Goal: Task Accomplishment & Management: Manage account settings

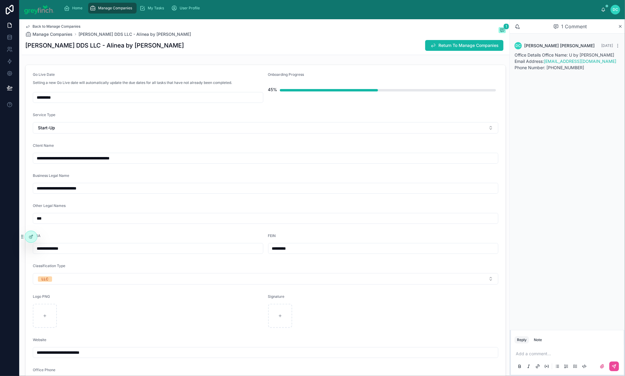
scroll to position [163, 0]
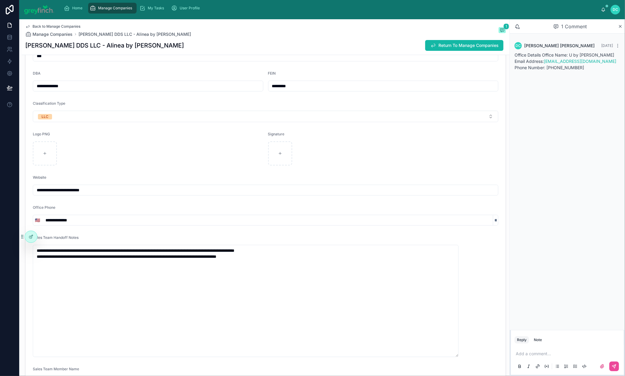
click at [124, 11] on span "Manage Companies" at bounding box center [115, 8] width 34 height 5
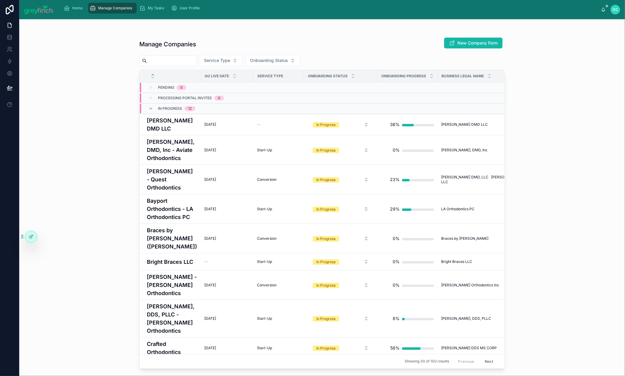
click at [188, 65] on input "text" at bounding box center [171, 61] width 49 height 8
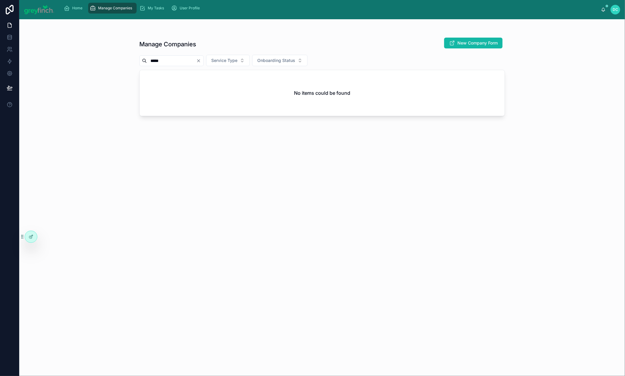
type input "*****"
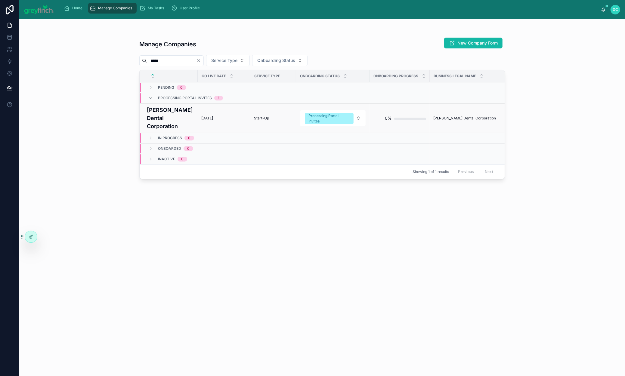
click at [155, 130] on h4 "[PERSON_NAME] Dental Corporation" at bounding box center [170, 118] width 47 height 24
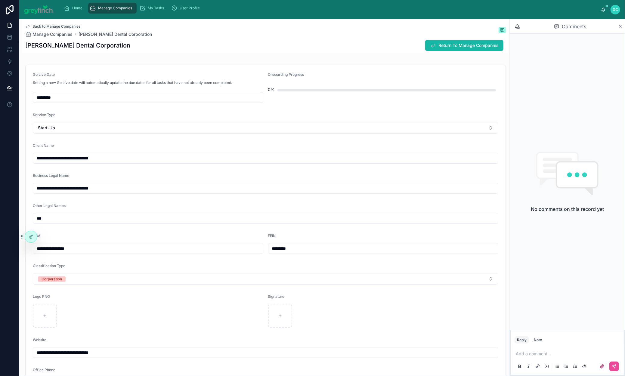
click at [620, 28] on icon at bounding box center [621, 26] width 2 height 2
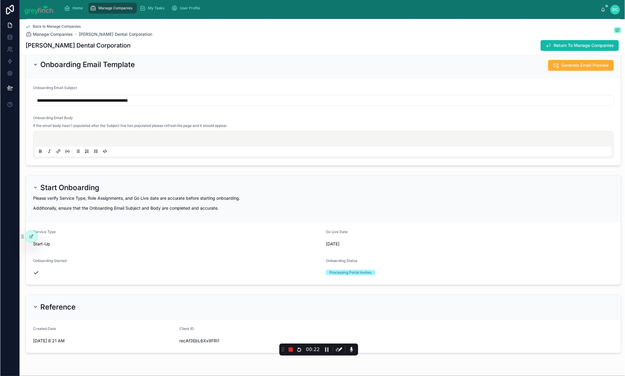
scroll to position [858, 0]
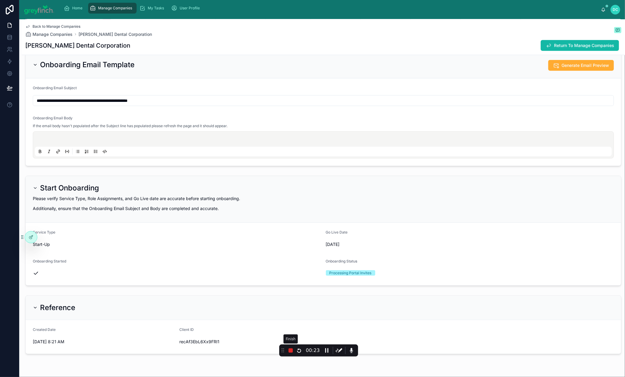
click at [291, 352] on icon at bounding box center [290, 350] width 4 height 4
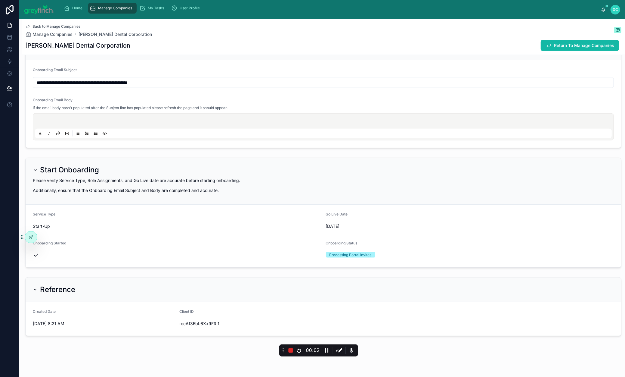
scroll to position [1195, 0]
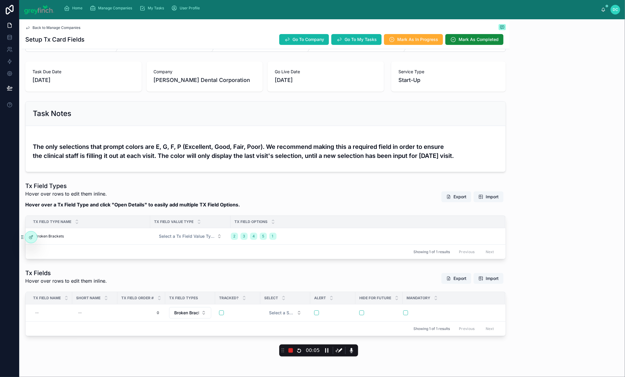
scroll to position [115, 0]
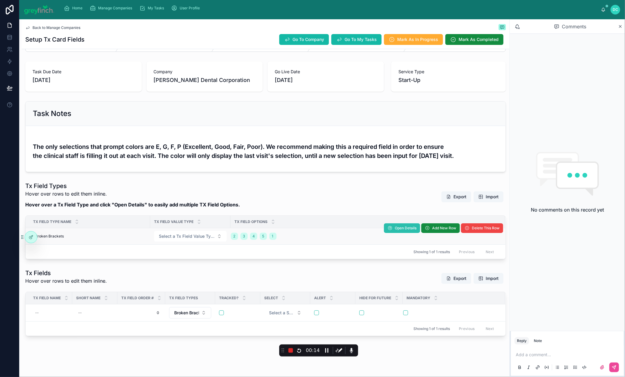
click at [395, 225] on span "Open Details" at bounding box center [406, 227] width 22 height 5
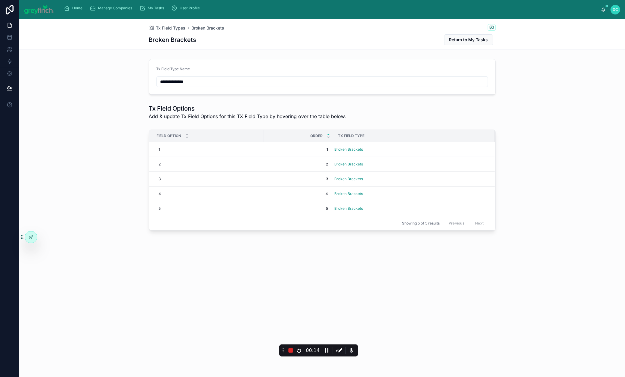
scroll to position [0, 0]
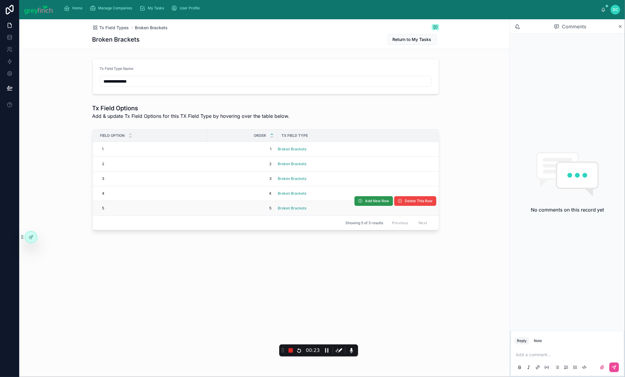
click at [390, 203] on span "Add New Row" at bounding box center [377, 200] width 24 height 5
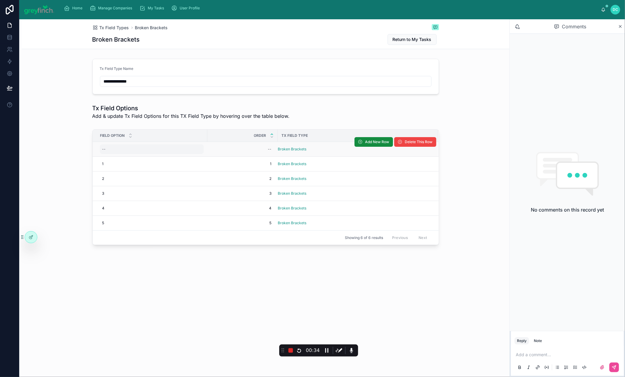
click at [100, 154] on div "--" at bounding box center [152, 149] width 104 height 10
type input "*"
click at [126, 193] on icon "submit" at bounding box center [123, 190] width 5 height 5
type input "*"
click at [286, 192] on icon "submit" at bounding box center [284, 191] width 3 height 2
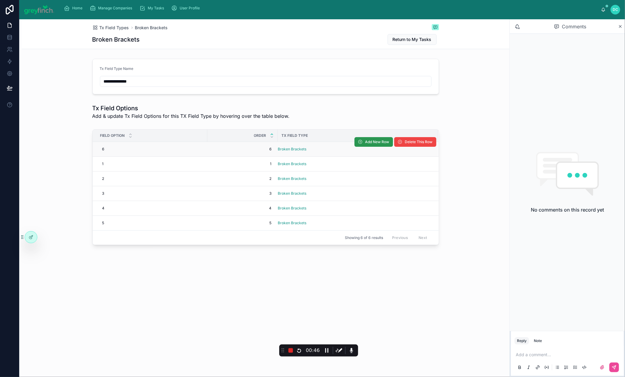
click at [384, 147] on button "Add New Row" at bounding box center [374, 142] width 39 height 10
click at [102, 151] on div "--" at bounding box center [104, 149] width 4 height 5
type input "*"
click at [126, 193] on icon "submit" at bounding box center [123, 190] width 5 height 5
click at [211, 154] on div "--" at bounding box center [242, 149] width 63 height 10
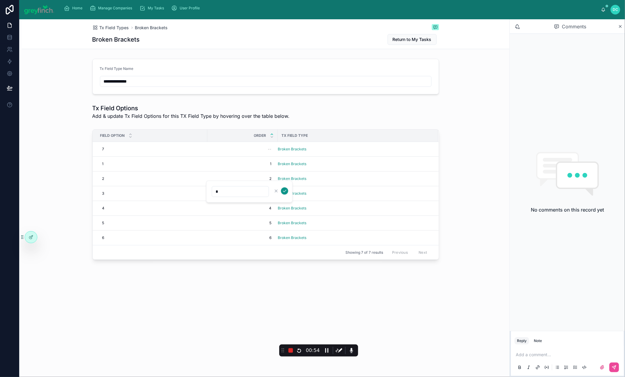
type input "*"
click at [211, 154] on div "--" at bounding box center [242, 149] width 63 height 10
click at [287, 193] on icon "submit" at bounding box center [284, 190] width 5 height 5
click at [388, 144] on span "Add New Row" at bounding box center [377, 141] width 24 height 5
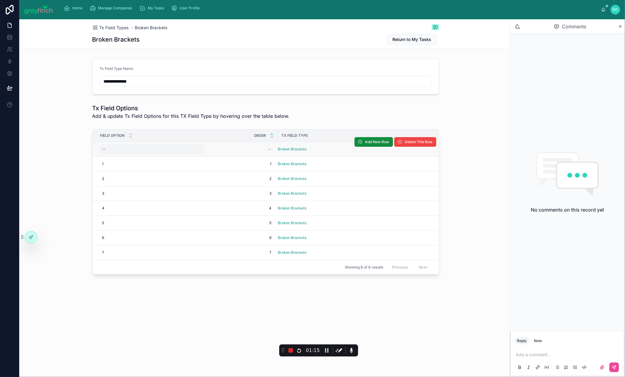
click at [100, 154] on div "--" at bounding box center [152, 149] width 104 height 10
type input "*"
click at [126, 192] on icon "submit" at bounding box center [123, 190] width 5 height 5
click at [217, 154] on div "--" at bounding box center [242, 149] width 63 height 10
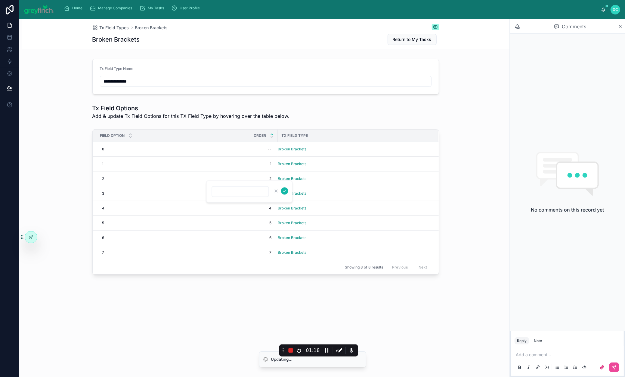
type input "*"
click at [211, 154] on div "--" at bounding box center [242, 149] width 63 height 10
click at [287, 193] on icon "submit" at bounding box center [284, 190] width 5 height 5
click at [390, 144] on span "Add New Row" at bounding box center [377, 141] width 24 height 5
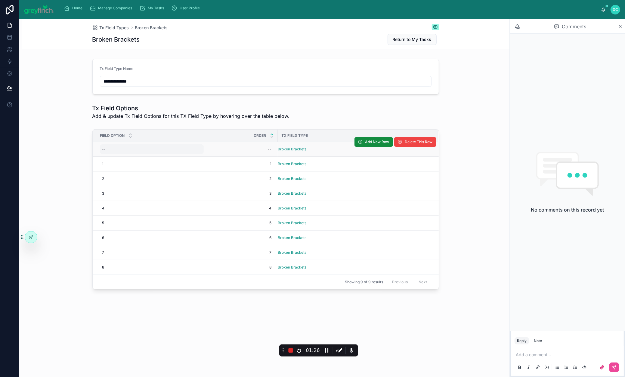
click at [100, 154] on div "--" at bounding box center [152, 149] width 104 height 10
type input "*"
click at [126, 193] on icon "submit" at bounding box center [123, 190] width 5 height 5
click at [211, 154] on div "--" at bounding box center [242, 149] width 63 height 10
type input "*"
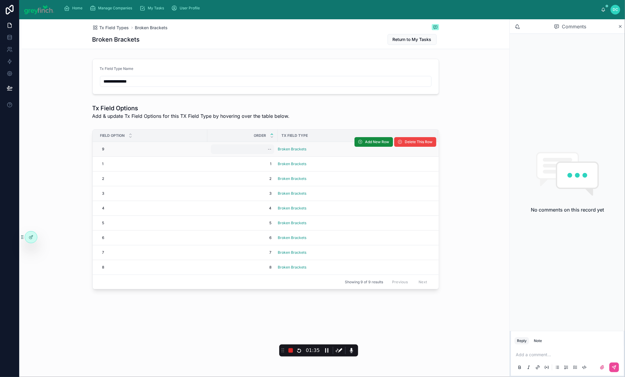
click at [211, 154] on div "--" at bounding box center [242, 149] width 63 height 10
click at [287, 193] on icon "submit" at bounding box center [284, 190] width 5 height 5
click at [384, 144] on span "Add New Row" at bounding box center [377, 141] width 24 height 5
click at [100, 144] on div "--" at bounding box center [152, 149] width 104 height 10
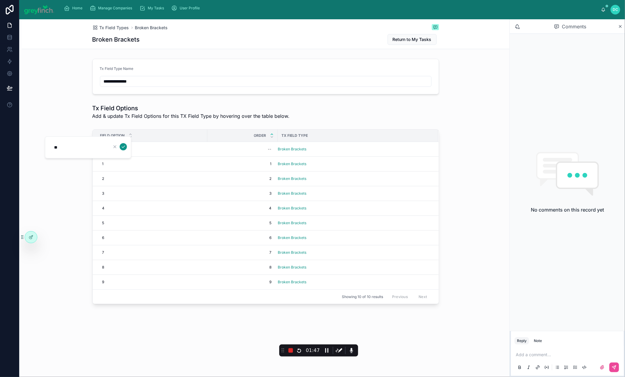
type input "**"
click at [126, 149] on icon "submit" at bounding box center [123, 146] width 5 height 5
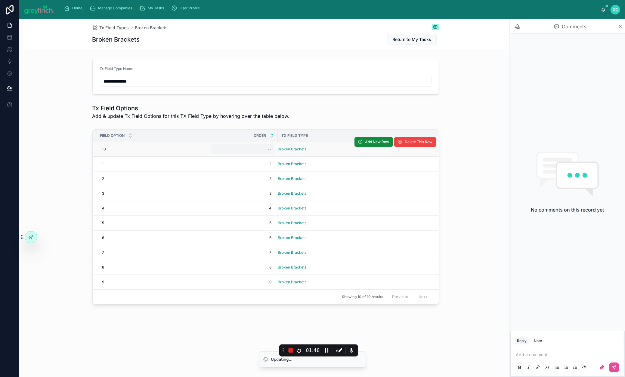
click at [211, 144] on div "--" at bounding box center [242, 149] width 63 height 10
type input "**"
click at [305, 157] on td "Broken Brackets" at bounding box center [358, 164] width 160 height 15
click at [214, 144] on div "--" at bounding box center [242, 149] width 63 height 10
click at [286, 148] on icon "submit" at bounding box center [284, 147] width 3 height 2
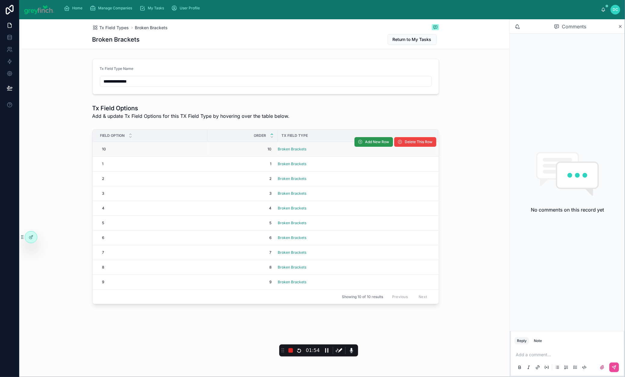
click at [384, 139] on span "Add New Row" at bounding box center [377, 141] width 24 height 5
click at [216, 144] on div "--" at bounding box center [242, 149] width 63 height 10
type input "**"
click at [287, 149] on icon "submit" at bounding box center [284, 146] width 5 height 5
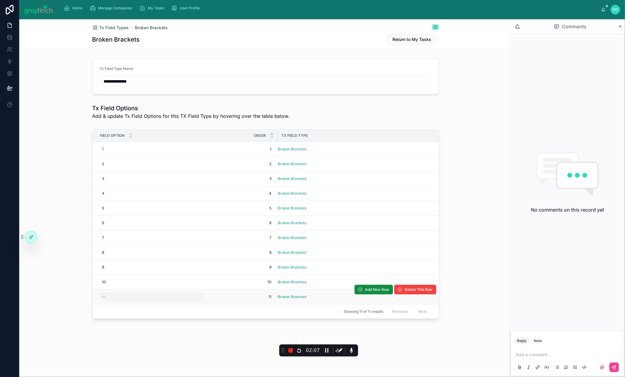
click at [102, 299] on div "--" at bounding box center [104, 296] width 4 height 5
type input "**"
click at [127, 333] on button "submit" at bounding box center [123, 329] width 7 height 7
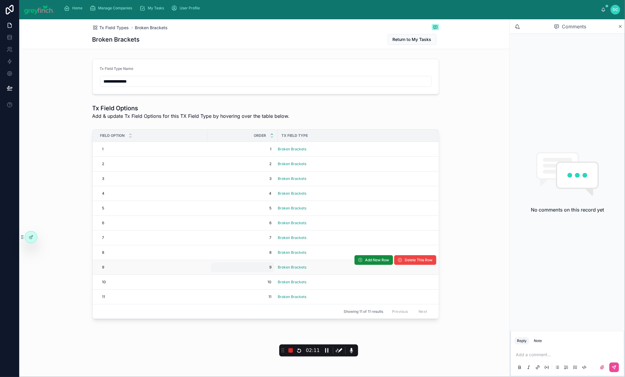
scroll to position [70, 0]
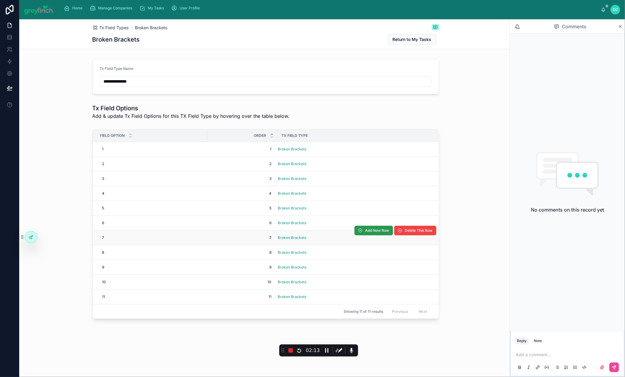
click at [378, 225] on button "Add New Row" at bounding box center [374, 230] width 39 height 10
click at [380, 228] on span "Add New Row" at bounding box center [377, 230] width 24 height 5
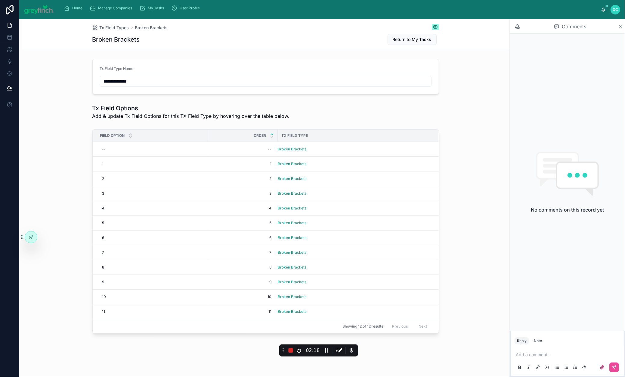
click at [0, 0] on span "Add New Row" at bounding box center [0, 0] width 0 height 0
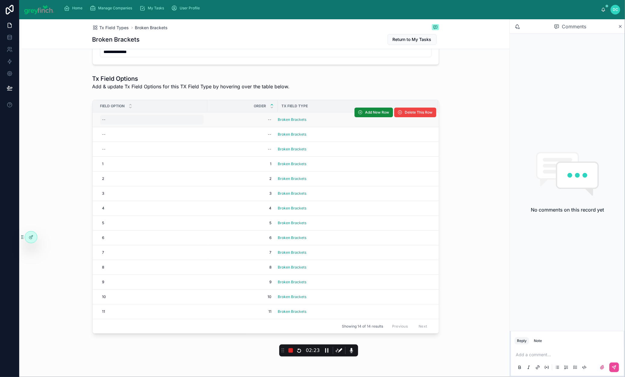
click at [100, 115] on div "--" at bounding box center [152, 120] width 104 height 10
type input "**"
click at [126, 123] on icon "submit" at bounding box center [123, 120] width 5 height 5
click at [268, 117] on div "--" at bounding box center [270, 119] width 4 height 5
type input "**"
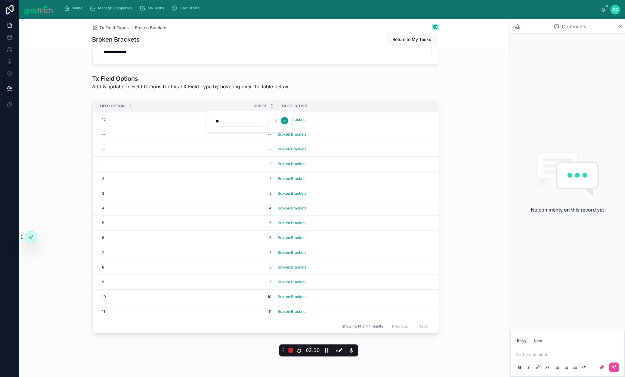
click at [287, 123] on icon "submit" at bounding box center [284, 120] width 5 height 5
click at [100, 115] on div "--" at bounding box center [152, 120] width 104 height 10
type input "**"
click at [127, 124] on div at bounding box center [119, 120] width 16 height 7
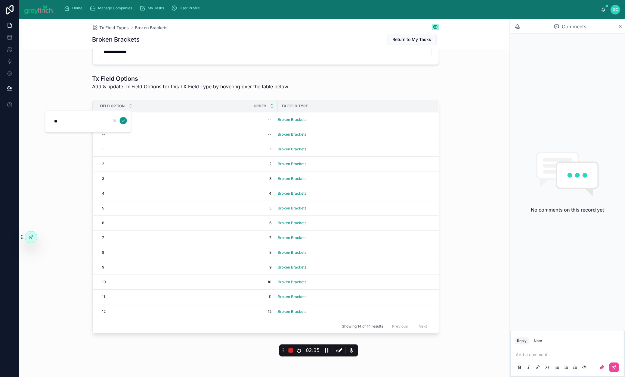
click at [126, 123] on icon "submit" at bounding box center [123, 120] width 5 height 5
click at [211, 115] on div "--" at bounding box center [242, 120] width 63 height 10
type input "**"
click at [268, 117] on div "--" at bounding box center [270, 119] width 4 height 5
click at [287, 123] on icon "submit" at bounding box center [284, 120] width 5 height 5
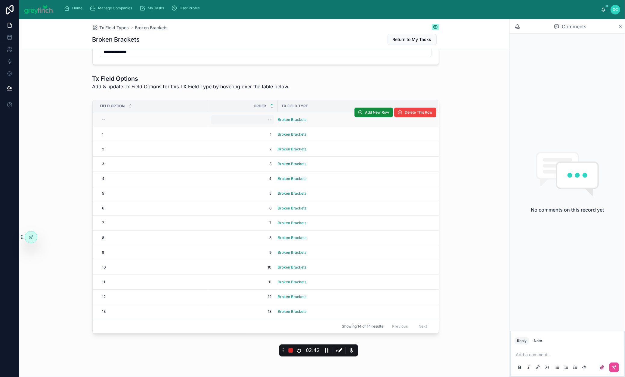
click at [211, 115] on div "--" at bounding box center [242, 120] width 63 height 10
type input "**"
click at [287, 123] on icon "submit" at bounding box center [284, 120] width 5 height 5
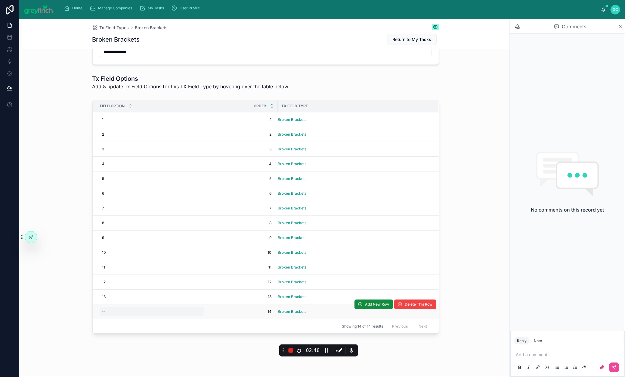
click at [102, 314] on div "--" at bounding box center [104, 311] width 4 height 5
type input "**"
click at [126, 356] on icon "submit" at bounding box center [123, 354] width 5 height 5
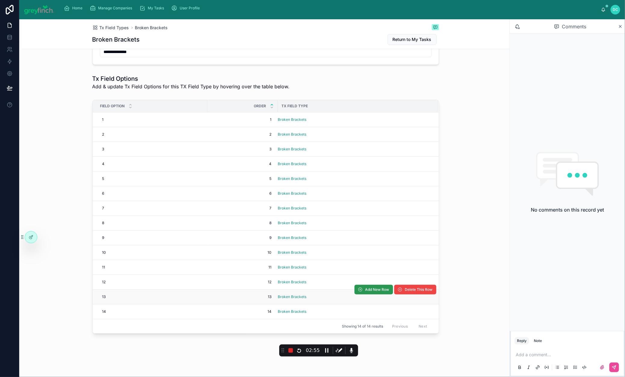
click at [376, 284] on button "Add New Row" at bounding box center [374, 289] width 39 height 10
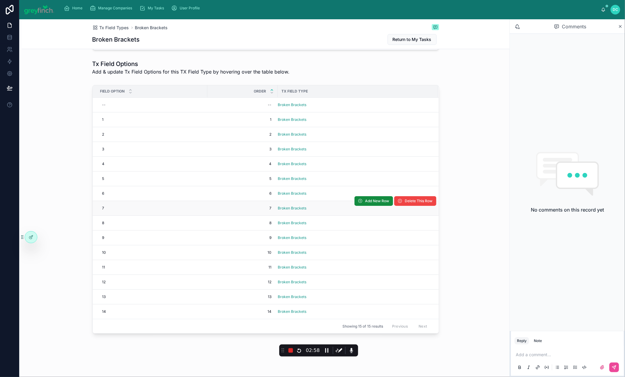
scroll to position [0, 0]
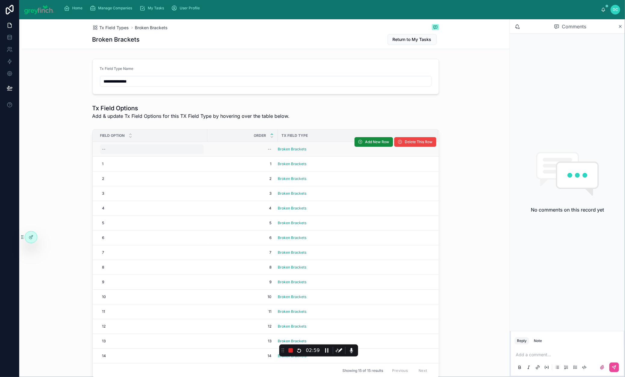
click at [100, 154] on div "--" at bounding box center [152, 149] width 104 height 10
type input "**"
click at [126, 193] on icon "submit" at bounding box center [123, 190] width 5 height 5
click at [211, 154] on div "--" at bounding box center [242, 149] width 63 height 10
type input "**"
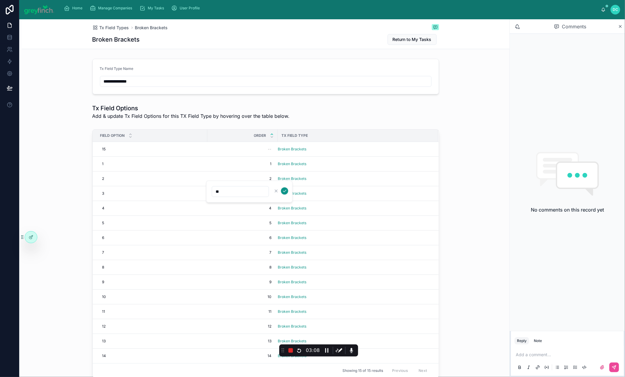
click at [287, 191] on icon "submit" at bounding box center [284, 190] width 5 height 5
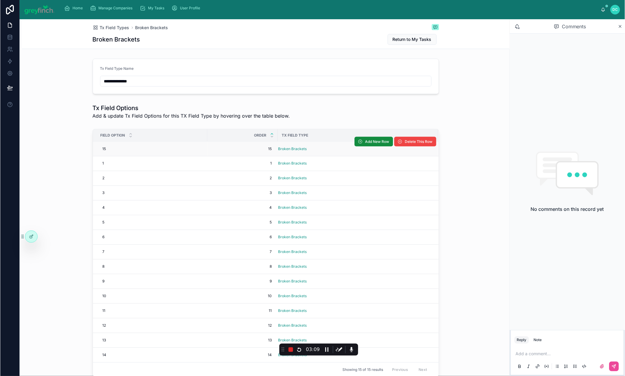
scroll to position [22, 0]
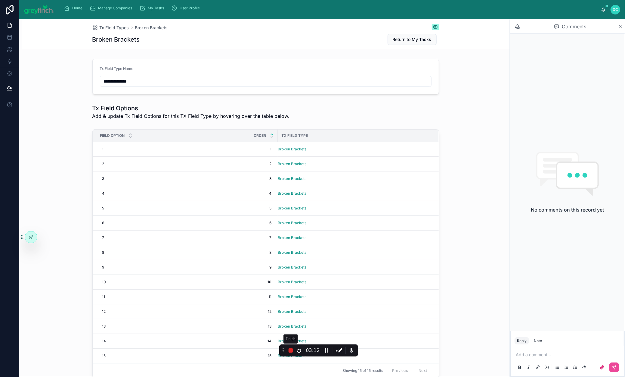
click at [292, 350] on icon at bounding box center [290, 350] width 4 height 4
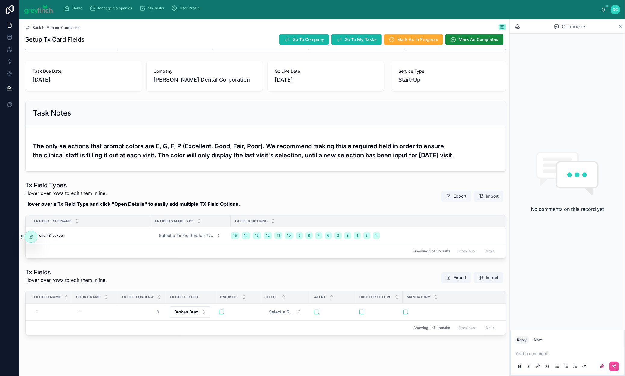
scroll to position [111, 0]
click at [54, 315] on div "--" at bounding box center [51, 312] width 36 height 10
type input "**********"
click at [120, 325] on icon "submit" at bounding box center [118, 322] width 5 height 5
click at [64, 311] on span "Broken Brackets" at bounding box center [49, 312] width 29 height 5
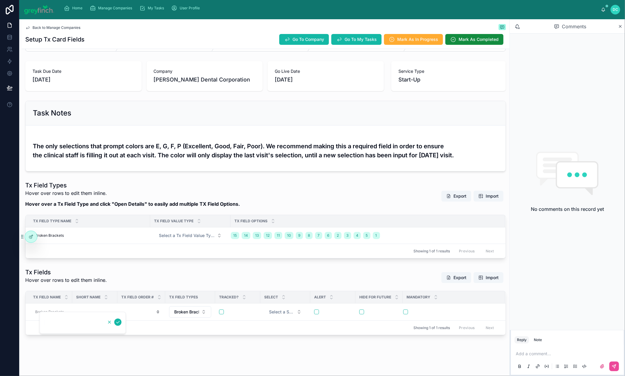
click at [112, 325] on icon "button" at bounding box center [109, 322] width 5 height 5
type input "**********"
click at [64, 315] on span "Broken Brackets" at bounding box center [49, 312] width 29 height 5
type input "*"
click at [161, 274] on div "Tx Fields Hover over rows to edit them inline. Export Import" at bounding box center [265, 277] width 481 height 19
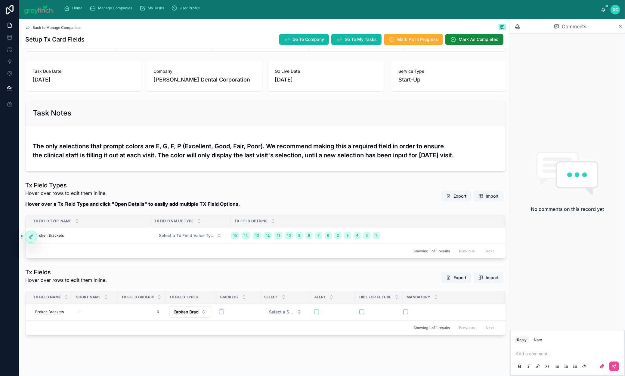
scroll to position [129, 0]
click at [69, 307] on div "Broken Brackets Broken Brackets" at bounding box center [51, 312] width 36 height 10
click at [120, 304] on icon "submit" at bounding box center [118, 304] width 5 height 5
click at [211, 306] on button "Broken Brackets" at bounding box center [190, 311] width 42 height 11
click at [206, 328] on div "None" at bounding box center [221, 323] width 72 height 10
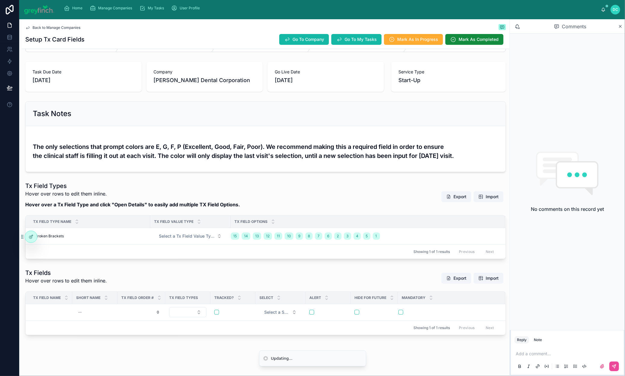
scroll to position [128, 0]
click at [621, 29] on icon at bounding box center [620, 26] width 5 height 5
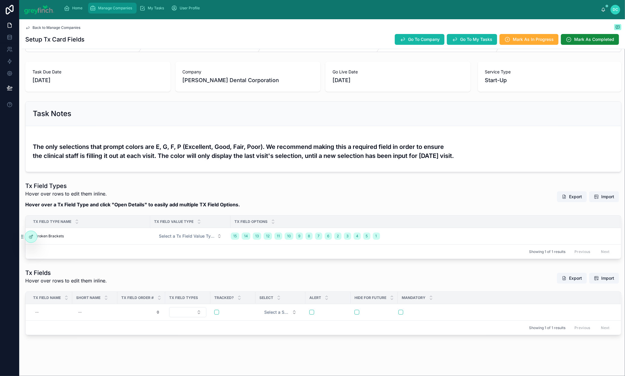
click at [132, 11] on span "Manage Companies" at bounding box center [115, 8] width 34 height 5
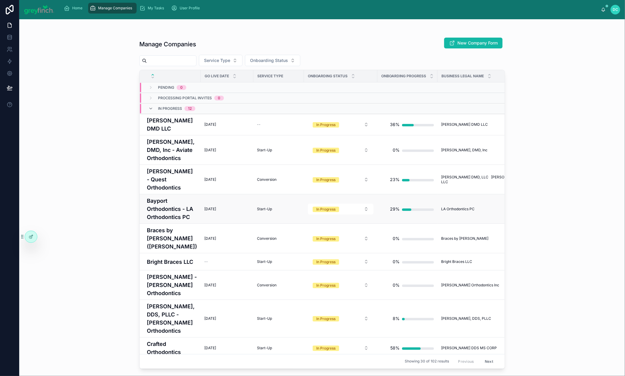
scroll to position [0, 0]
click at [196, 65] on input "text" at bounding box center [171, 61] width 49 height 8
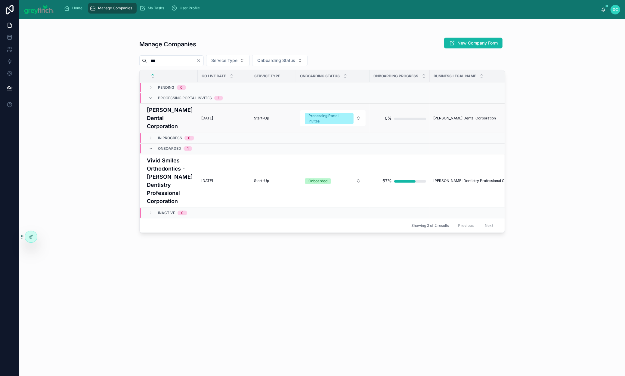
type input "***"
click at [176, 130] on h4 "[PERSON_NAME] Dental Corporation" at bounding box center [170, 118] width 47 height 24
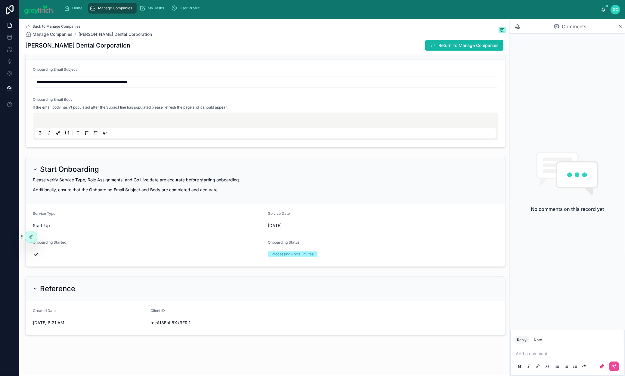
scroll to position [1151, 0]
click at [200, 290] on div "Completed" at bounding box center [197, 285] width 72 height 9
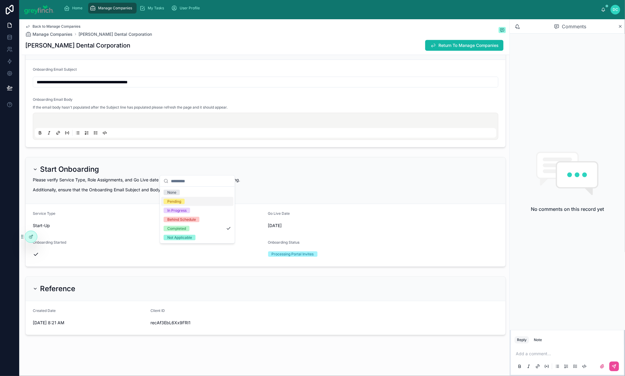
click at [200, 206] on div "Pending" at bounding box center [197, 201] width 72 height 9
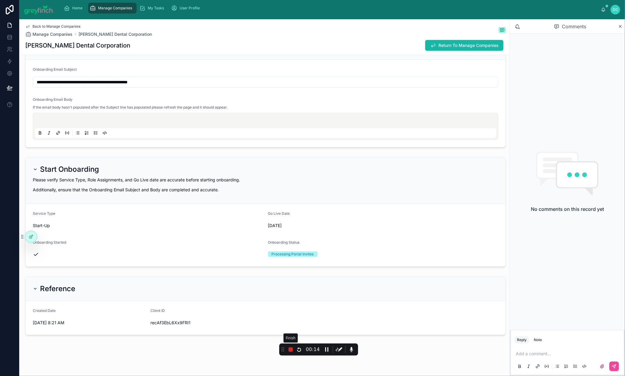
click at [290, 352] on icon at bounding box center [290, 349] width 7 height 7
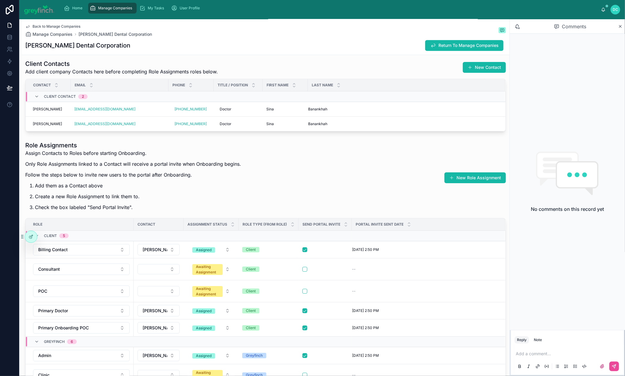
scroll to position [1419, 0]
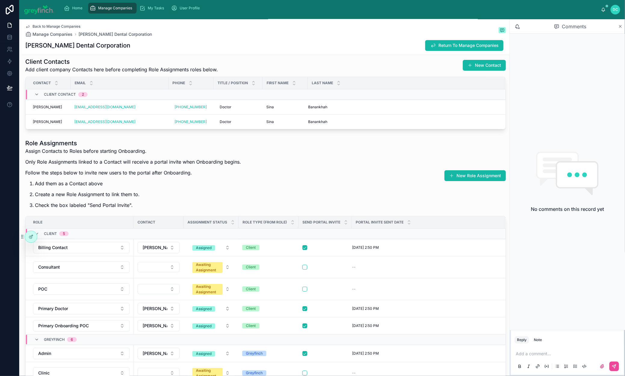
click at [620, 29] on icon at bounding box center [620, 26] width 5 height 5
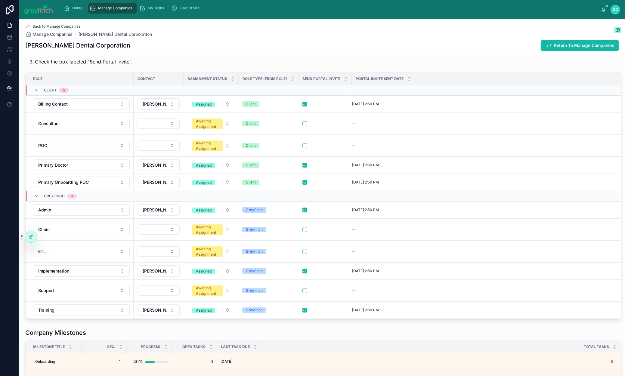
scroll to position [1535, 0]
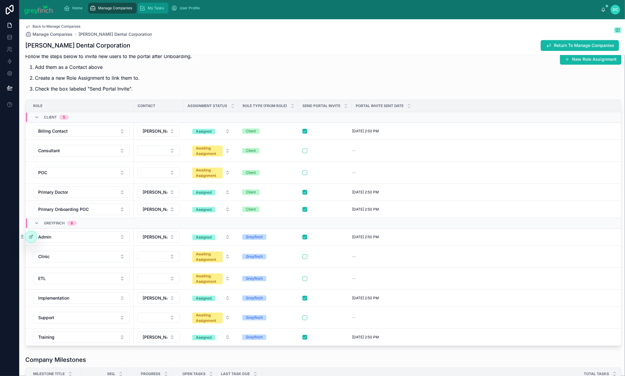
click at [164, 11] on span "My Tasks" at bounding box center [156, 8] width 16 height 5
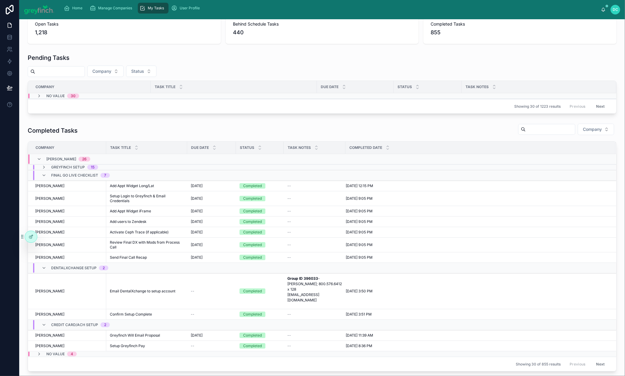
scroll to position [11, 0]
click at [42, 100] on icon at bounding box center [39, 97] width 5 height 5
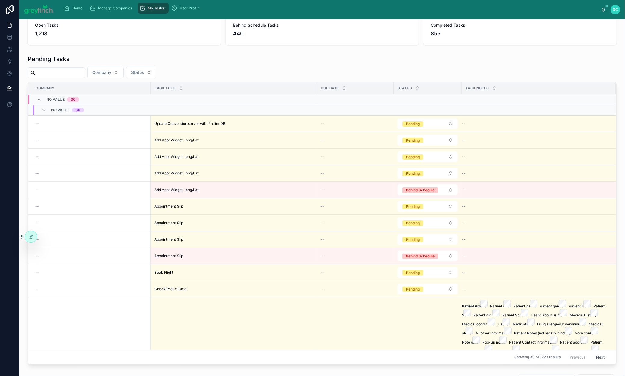
click at [46, 113] on icon at bounding box center [44, 110] width 5 height 5
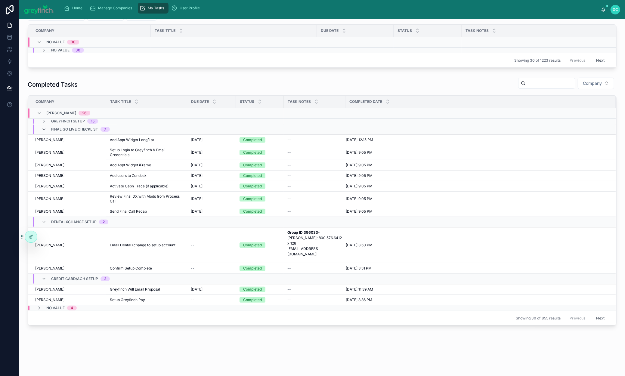
scroll to position [158, 0]
click at [598, 317] on button "Next" at bounding box center [600, 318] width 17 height 9
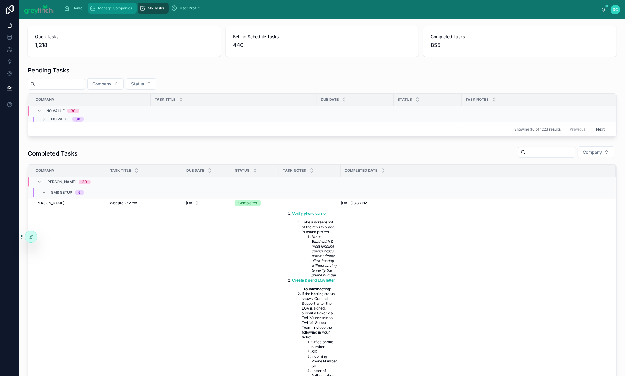
click at [130, 11] on span "Manage Companies" at bounding box center [115, 8] width 34 height 5
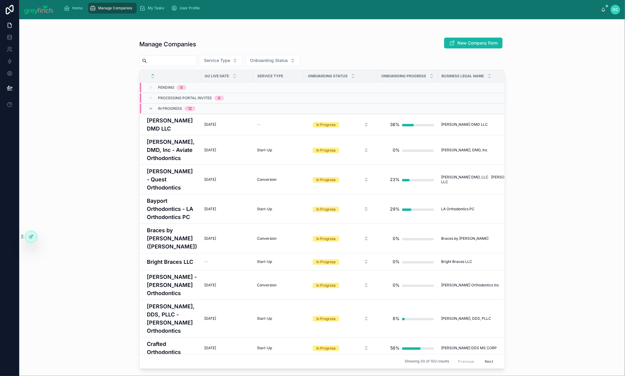
click at [196, 65] on input "text" at bounding box center [171, 61] width 49 height 8
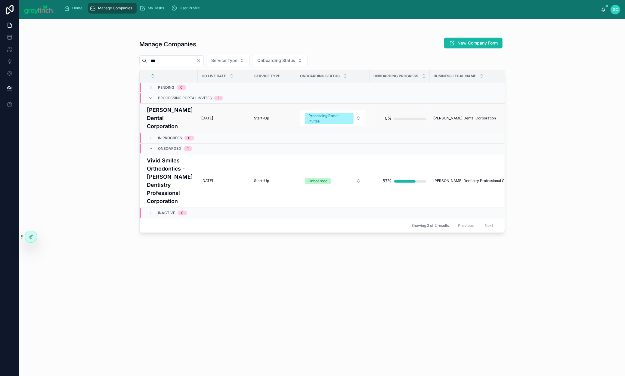
type input "***"
click at [167, 130] on h4 "[PERSON_NAME] Dental Corporation" at bounding box center [170, 118] width 47 height 24
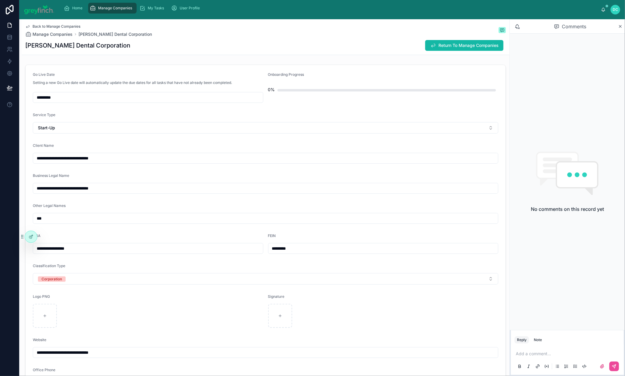
click at [622, 33] on div "Comments" at bounding box center [567, 26] width 115 height 14
click at [620, 29] on icon at bounding box center [620, 26] width 5 height 5
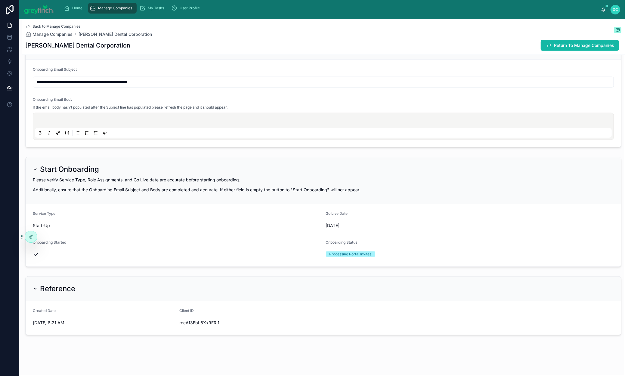
scroll to position [1203, 0]
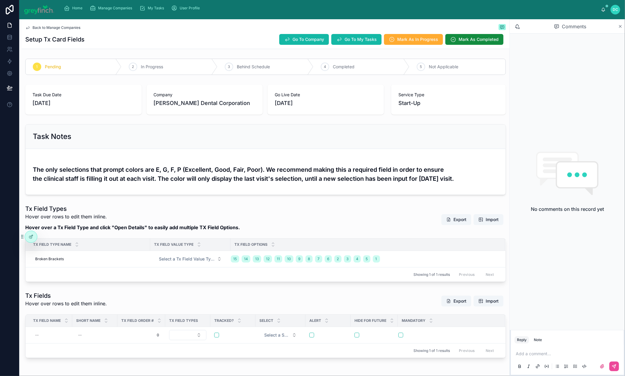
click at [620, 29] on icon at bounding box center [620, 26] width 5 height 5
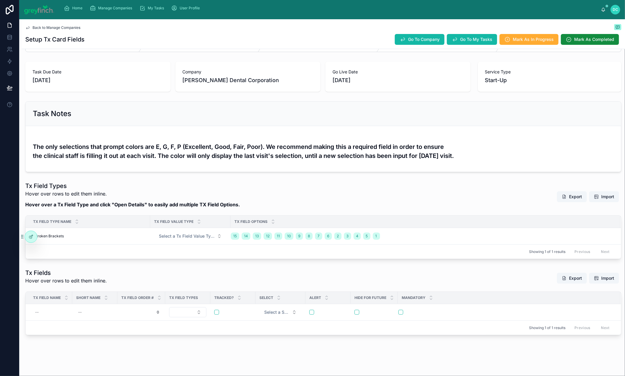
scroll to position [93, 0]
click at [561, 191] on button "Export" at bounding box center [572, 196] width 30 height 11
click at [475, 8] on div "Home Manage Companies My Tasks User Profile" at bounding box center [330, 8] width 542 height 13
click at [125, 11] on span "Manage Companies" at bounding box center [115, 8] width 34 height 5
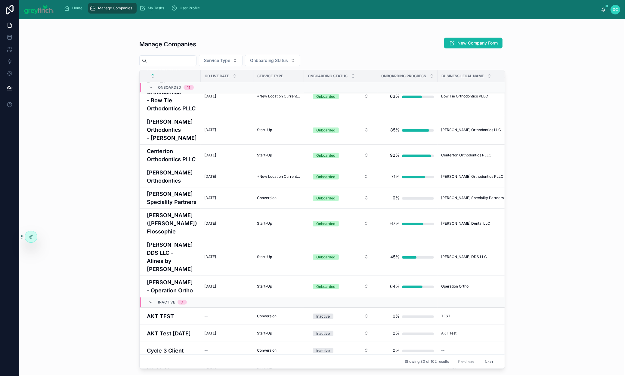
scroll to position [507, 0]
click at [178, 37] on h4 "[PERSON_NAME] and [PERSON_NAME] Orthodontics PC - [PERSON_NAME]" at bounding box center [172, 16] width 50 height 41
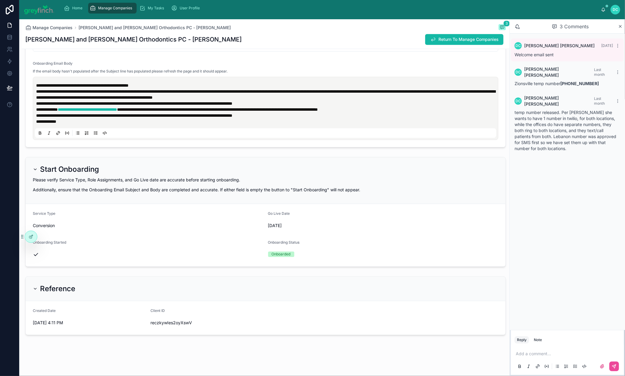
scroll to position [3216, 0]
click at [177, 153] on div "Ariel Wong" at bounding box center [180, 150] width 72 height 10
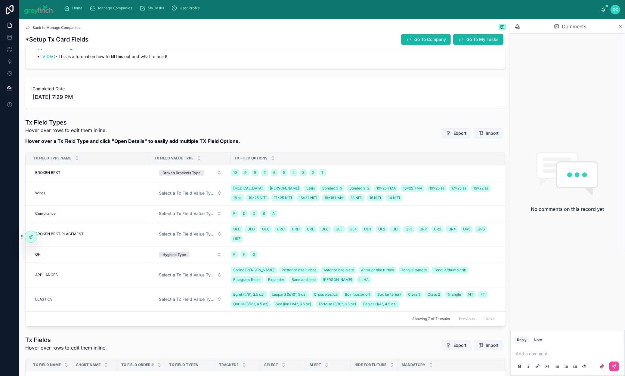
scroll to position [142, 0]
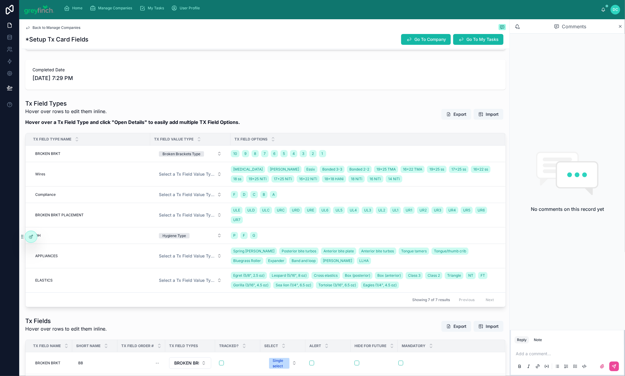
click at [442, 120] on button "Export" at bounding box center [457, 114] width 30 height 11
click at [132, 11] on span "Manage Companies" at bounding box center [115, 8] width 34 height 5
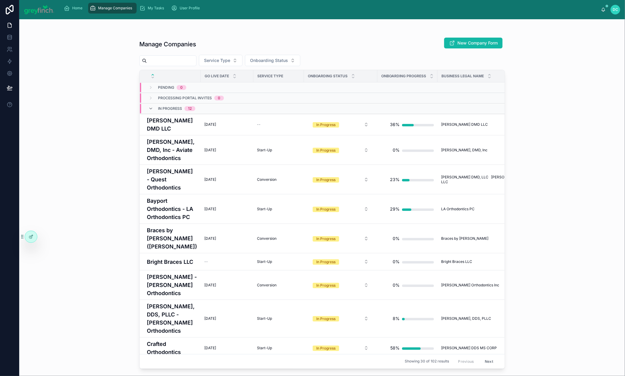
click at [196, 65] on input "text" at bounding box center [171, 61] width 49 height 8
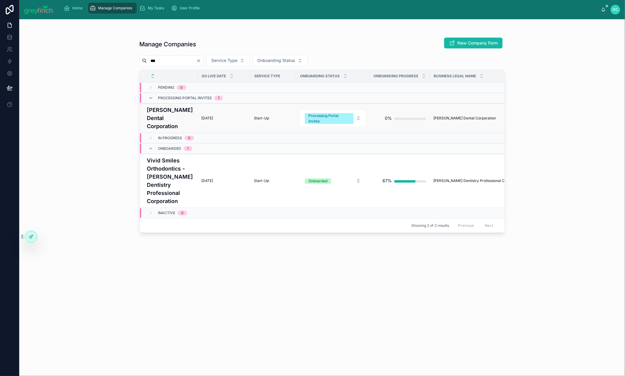
type input "***"
click at [176, 130] on h4 "[PERSON_NAME] Dental Corporation" at bounding box center [170, 118] width 47 height 24
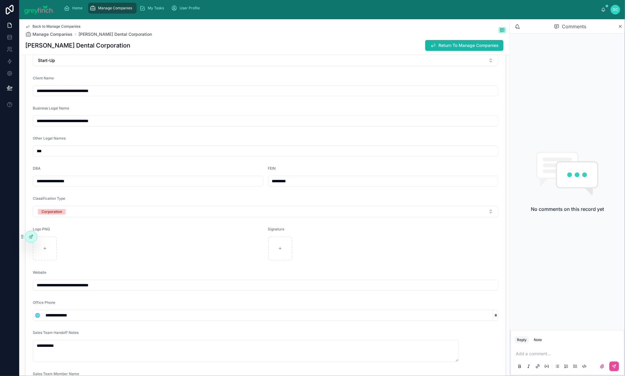
scroll to position [70, 0]
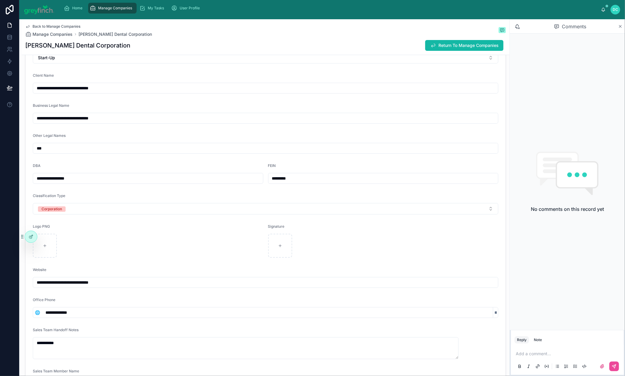
click at [618, 29] on icon at bounding box center [620, 26] width 5 height 5
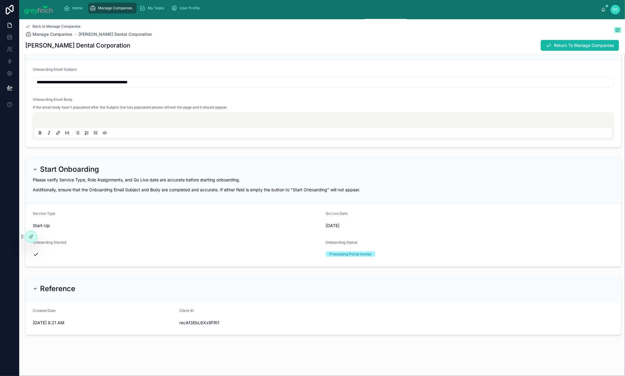
scroll to position [2461, 0]
click at [174, 119] on span "[PERSON_NAME]" at bounding box center [163, 116] width 35 height 6
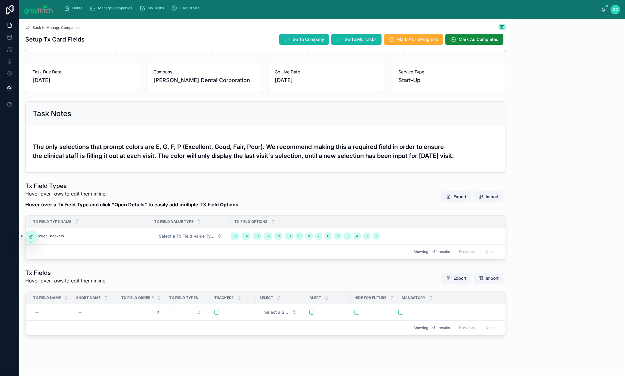
scroll to position [117, 0]
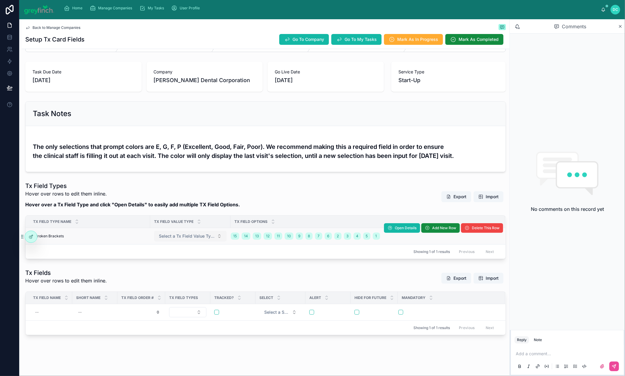
click at [212, 233] on span "Select a Tx Field Value Type" at bounding box center [187, 236] width 56 height 6
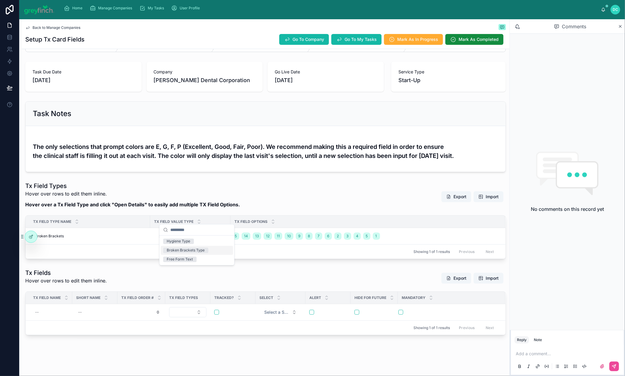
click at [202, 253] on div "Broken Brackets Type" at bounding box center [186, 250] width 38 height 5
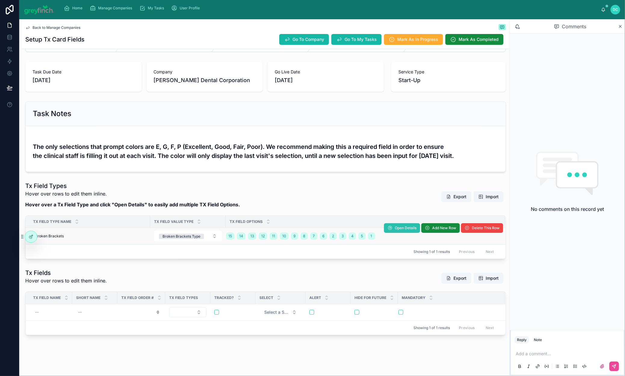
click at [384, 223] on button "Open Details" at bounding box center [402, 228] width 36 height 10
click at [432, 226] on span "Add New Row" at bounding box center [444, 228] width 24 height 5
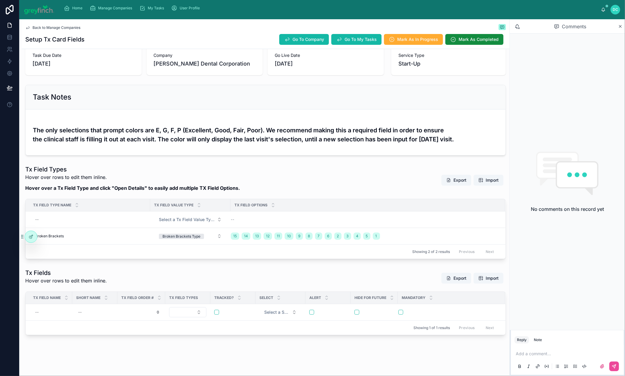
click at [0, 0] on span "Add New Row" at bounding box center [0, 0] width 0 height 0
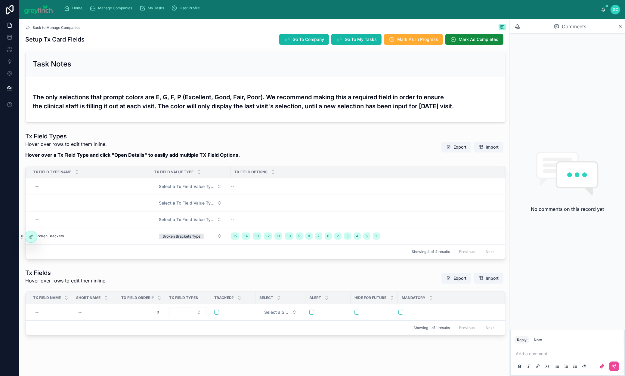
click at [0, 0] on span "Add New Row" at bounding box center [0, 0] width 0 height 0
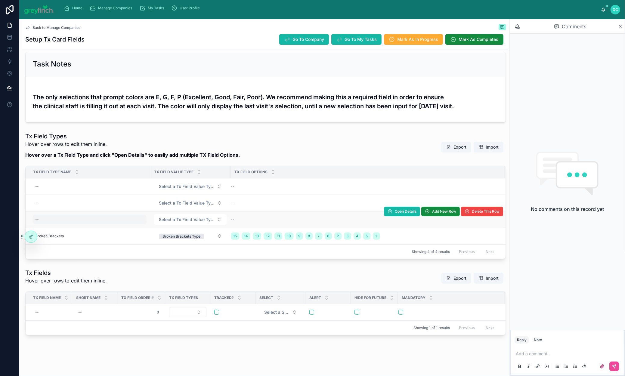
click at [54, 225] on div "--" at bounding box center [90, 220] width 114 height 10
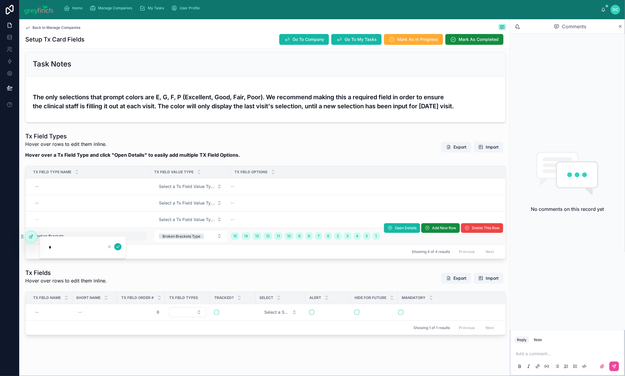
type input "**********"
click at [120, 249] on icon "submit" at bounding box center [118, 246] width 5 height 5
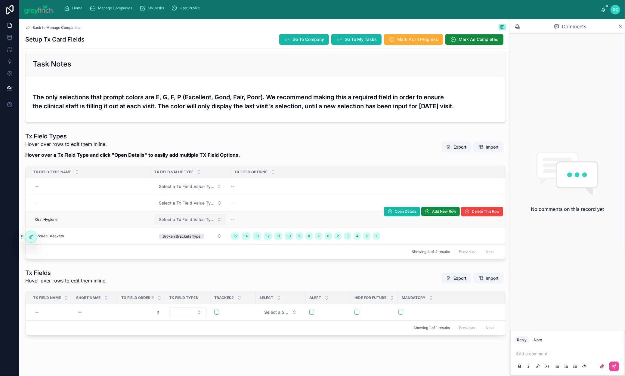
click at [220, 225] on button "Select a Tx Field Value Type" at bounding box center [190, 219] width 73 height 11
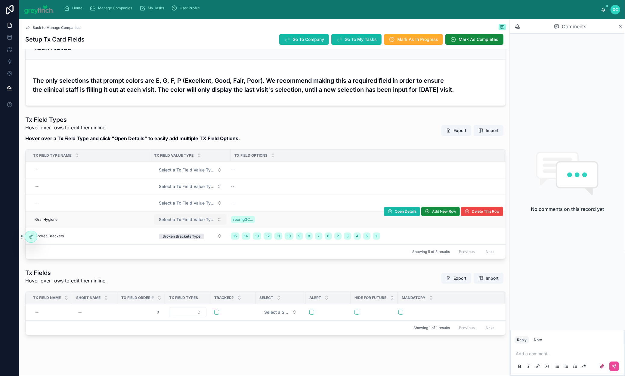
click at [215, 223] on span "Select a Tx Field Value Type" at bounding box center [187, 220] width 56 height 6
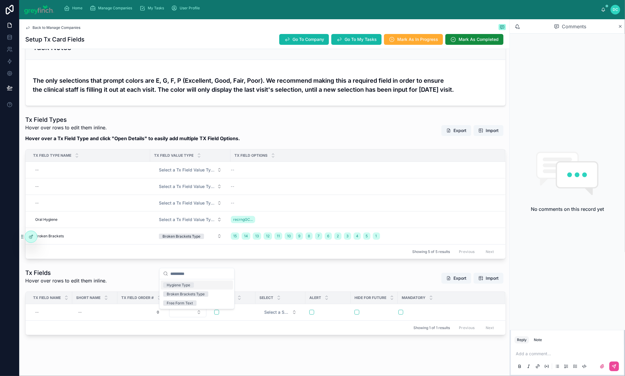
click at [190, 288] on div "Hygiene Type" at bounding box center [178, 285] width 23 height 5
click at [0, 0] on icon at bounding box center [0, 0] width 0 height 0
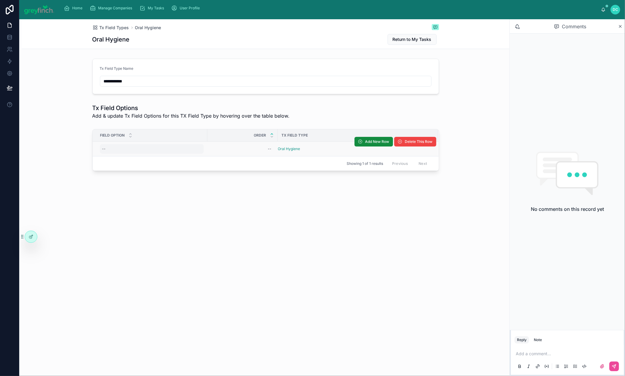
click at [100, 154] on div "--" at bounding box center [152, 149] width 104 height 10
type input "*"
click at [127, 194] on button "submit" at bounding box center [123, 191] width 7 height 7
click at [0, 0] on icon at bounding box center [0, 0] width 0 height 0
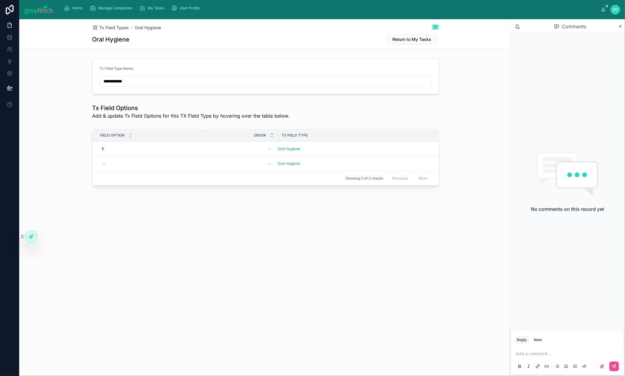
click at [0, 0] on icon at bounding box center [0, 0] width 0 height 0
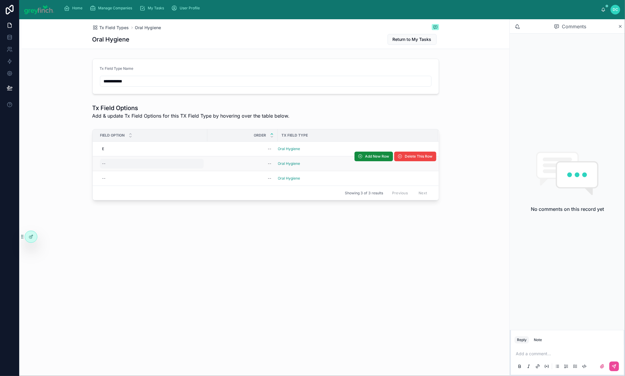
click at [100, 169] on div "--" at bounding box center [152, 164] width 104 height 10
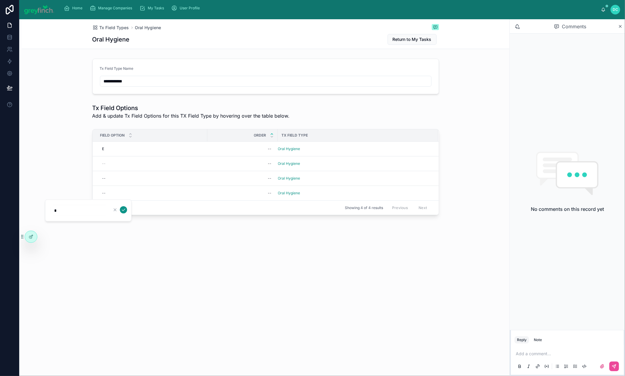
type input "*"
click at [126, 212] on icon "submit" at bounding box center [123, 210] width 5 height 5
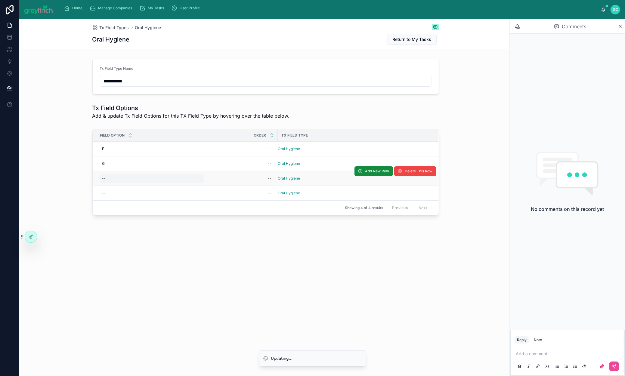
click at [100, 183] on div "--" at bounding box center [152, 179] width 104 height 10
type input "*"
click at [126, 230] on icon "submit" at bounding box center [123, 228] width 5 height 5
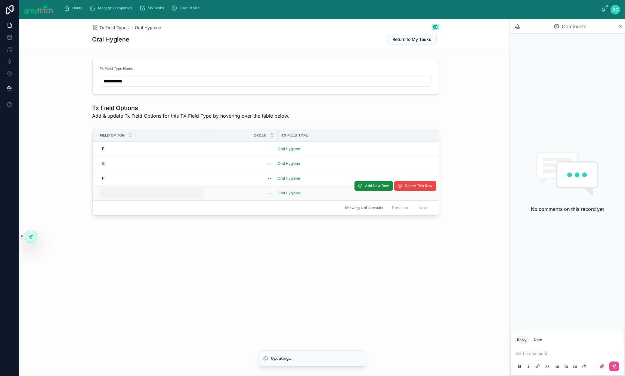
click at [100, 198] on div "--" at bounding box center [152, 193] width 104 height 10
type input "*"
click at [100, 198] on div "--" at bounding box center [152, 193] width 104 height 10
click at [126, 249] on icon "submit" at bounding box center [123, 246] width 5 height 5
click at [268, 151] on div "--" at bounding box center [270, 149] width 4 height 5
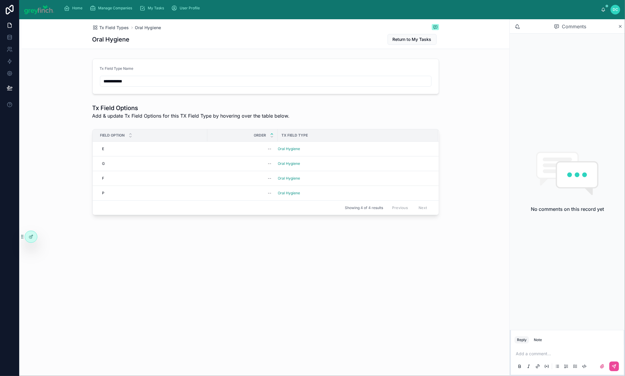
click at [268, 151] on div "--" at bounding box center [270, 149] width 4 height 5
type input "*"
click at [288, 193] on button "submit" at bounding box center [284, 191] width 7 height 7
click at [211, 169] on div "--" at bounding box center [242, 164] width 63 height 10
click at [268, 166] on div "--" at bounding box center [270, 163] width 4 height 5
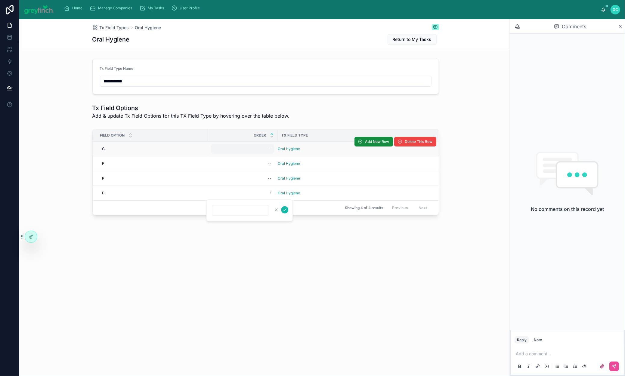
click at [268, 151] on div "--" at bounding box center [270, 149] width 4 height 5
type input "*"
click at [287, 194] on icon "submit" at bounding box center [284, 191] width 5 height 5
click at [268, 166] on div "--" at bounding box center [270, 163] width 4 height 5
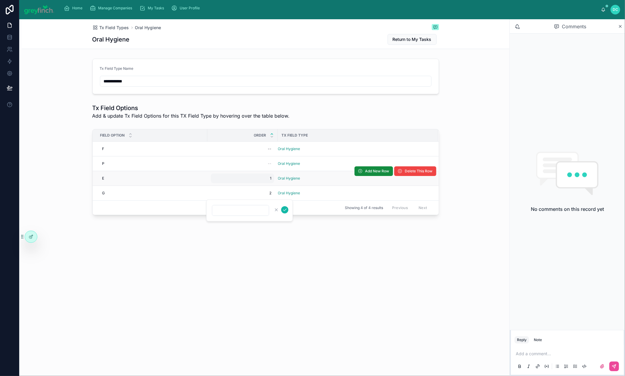
click at [213, 181] on span "1" at bounding box center [242, 178] width 58 height 5
click at [234, 259] on div "**********" at bounding box center [266, 138] width 488 height 239
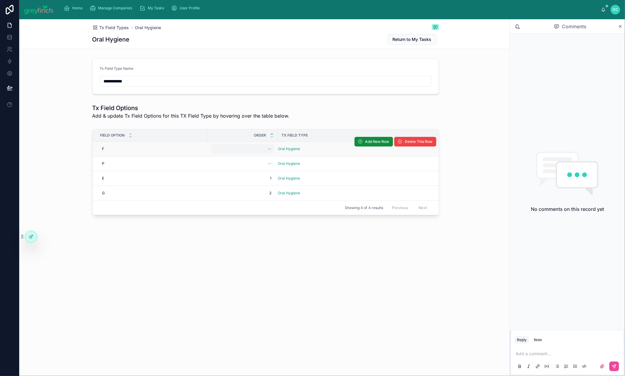
click at [268, 151] on div "--" at bounding box center [270, 149] width 4 height 5
type input "*"
click at [287, 194] on icon "submit" at bounding box center [284, 191] width 5 height 5
click at [268, 166] on div "--" at bounding box center [270, 163] width 4 height 5
click at [268, 151] on div "--" at bounding box center [270, 149] width 4 height 5
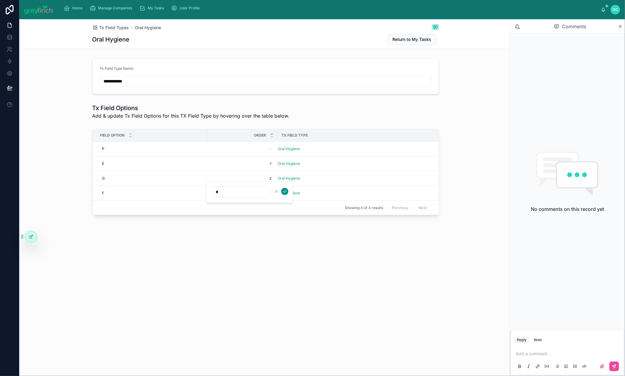
type input "*"
click at [287, 194] on icon "submit" at bounding box center [284, 191] width 5 height 5
click at [622, 29] on icon at bounding box center [620, 26] width 5 height 5
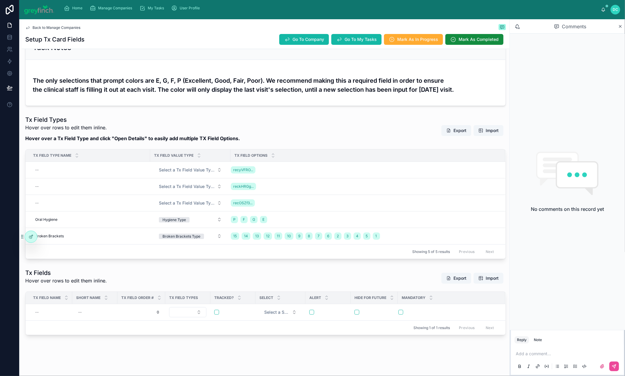
scroll to position [131, 0]
click at [71, 208] on div "--" at bounding box center [90, 203] width 114 height 10
type input "*********"
click at [120, 252] on icon "submit" at bounding box center [117, 251] width 3 height 2
click at [48, 191] on div "--" at bounding box center [90, 187] width 114 height 10
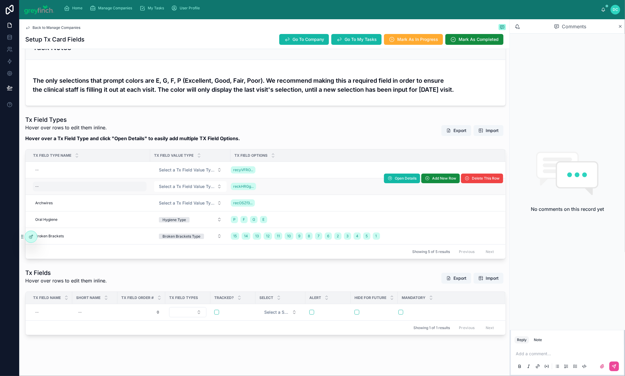
click at [48, 191] on div "--" at bounding box center [90, 187] width 114 height 10
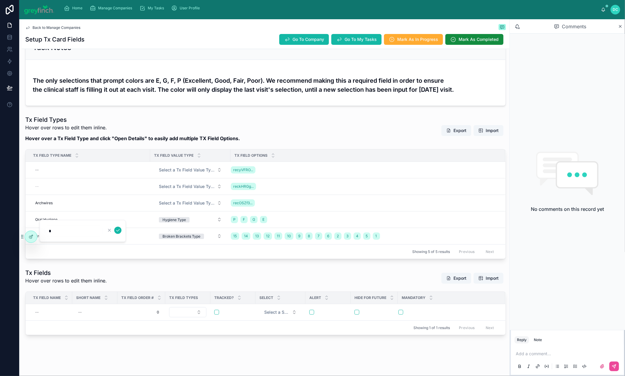
type input "********"
click at [120, 233] on icon "submit" at bounding box center [118, 230] width 5 height 5
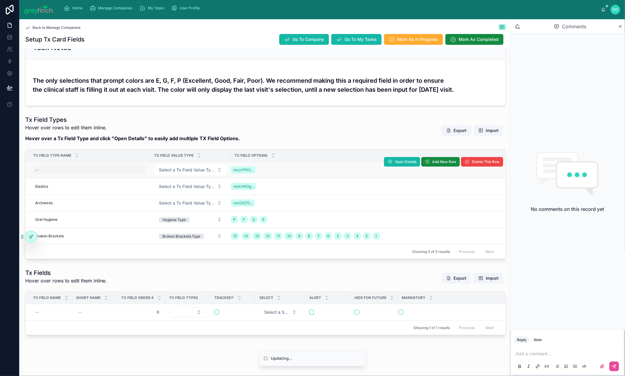
click at [59, 175] on div "--" at bounding box center [90, 170] width 114 height 10
click at [62, 175] on div "--" at bounding box center [90, 170] width 114 height 10
type input "*"
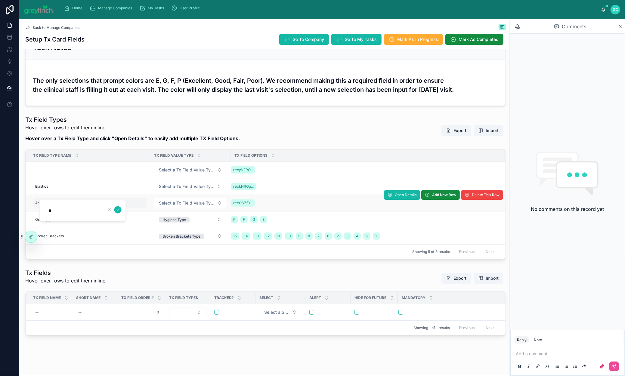
type input "********"
click at [120, 210] on icon "submit" at bounding box center [117, 210] width 3 height 2
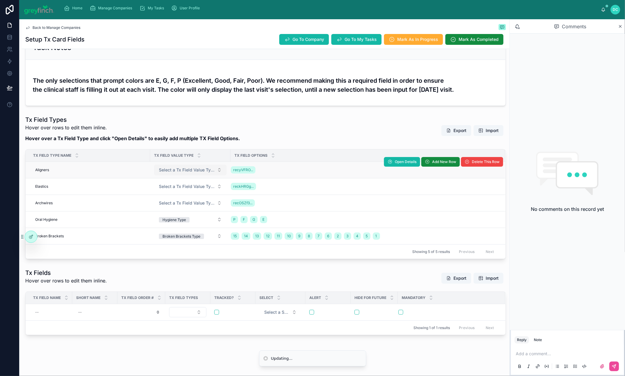
click at [208, 173] on span "Select a Tx Field Value Type" at bounding box center [187, 170] width 56 height 6
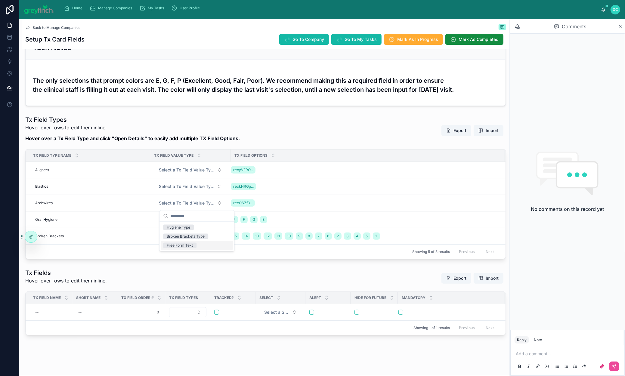
click at [197, 248] on span "Free Form Text" at bounding box center [179, 245] width 33 height 5
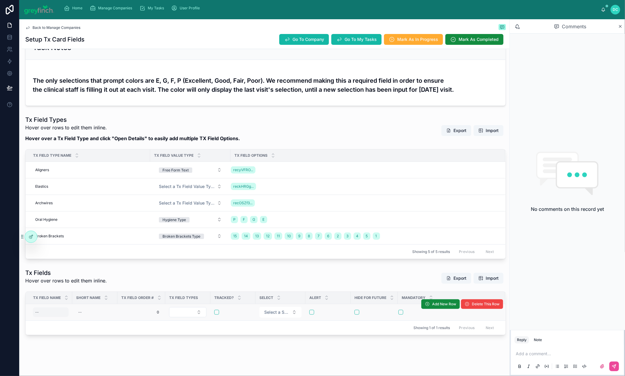
click at [64, 308] on div "--" at bounding box center [51, 313] width 36 height 10
type input "**"
click at [120, 312] on icon "submit" at bounding box center [118, 310] width 5 height 5
click at [114, 308] on div "--" at bounding box center [95, 313] width 38 height 10
type input "**"
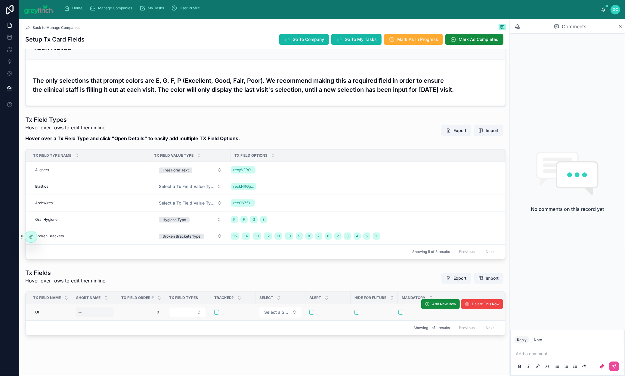
click at [114, 308] on div "--" at bounding box center [95, 313] width 38 height 10
click at [173, 313] on icon "submit" at bounding box center [170, 310] width 5 height 5
click at [432, 302] on span "Add New Row" at bounding box center [444, 304] width 24 height 5
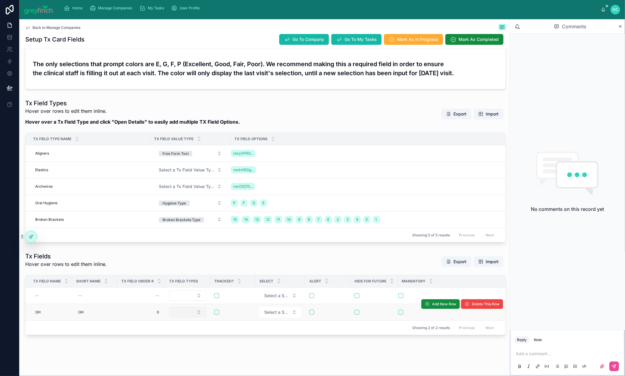
click at [207, 318] on button "Select Button" at bounding box center [187, 312] width 37 height 10
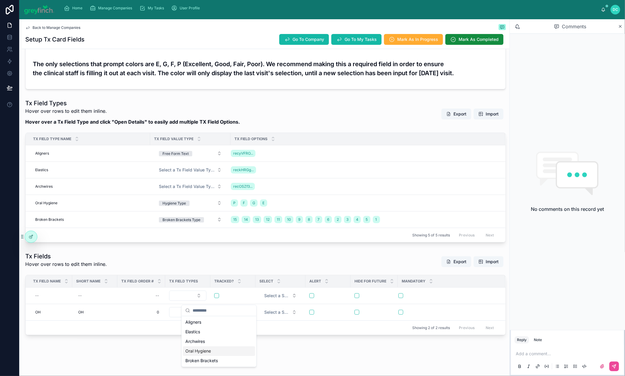
click at [231, 356] on div "Oral Hygiene" at bounding box center [219, 351] width 72 height 10
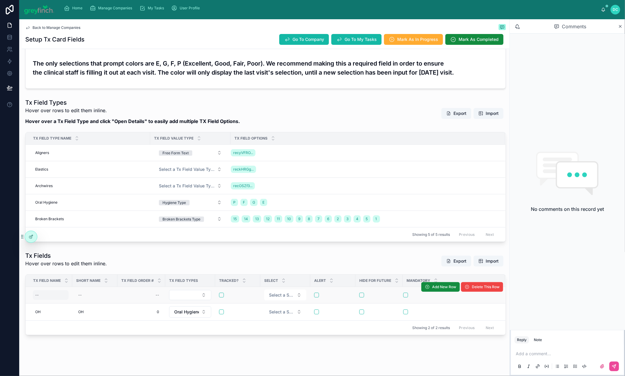
click at [39, 293] on div "--" at bounding box center [37, 295] width 4 height 5
type input "**"
click at [120, 287] on icon "submit" at bounding box center [118, 284] width 5 height 5
click at [114, 290] on div "--" at bounding box center [95, 295] width 38 height 10
click at [107, 290] on div "--" at bounding box center [95, 295] width 38 height 10
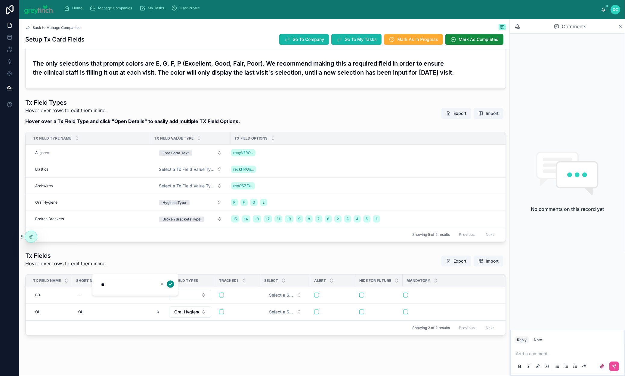
type input "**"
click at [173, 287] on icon "submit" at bounding box center [170, 284] width 5 height 5
click at [211, 290] on button "Select Button" at bounding box center [190, 295] width 42 height 10
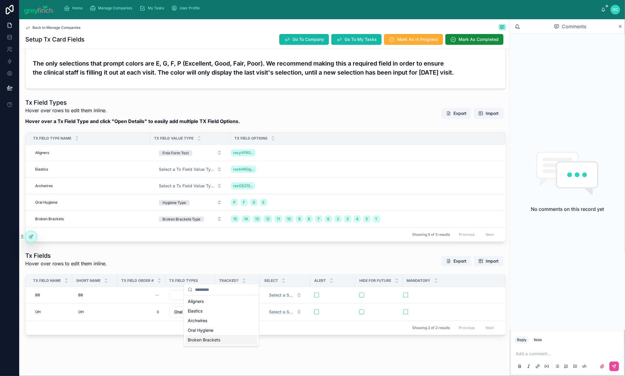
click at [220, 343] on span "Broken Brackets" at bounding box center [204, 340] width 33 height 6
click at [432, 284] on span "Add New Row" at bounding box center [444, 286] width 24 height 5
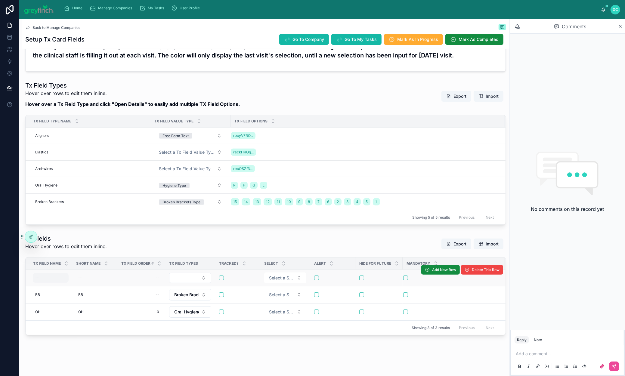
click at [58, 278] on div "--" at bounding box center [51, 278] width 36 height 10
type input "*"
click at [56, 279] on div "--" at bounding box center [51, 278] width 36 height 10
click at [52, 279] on div "--" at bounding box center [51, 278] width 36 height 10
click at [73, 288] on input "*********" at bounding box center [73, 285] width 57 height 8
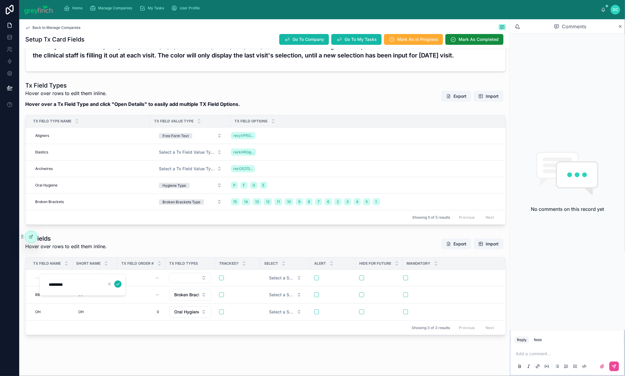
click at [73, 288] on input "*********" at bounding box center [73, 285] width 57 height 8
type input "****"
click at [120, 287] on icon "submit" at bounding box center [118, 284] width 5 height 5
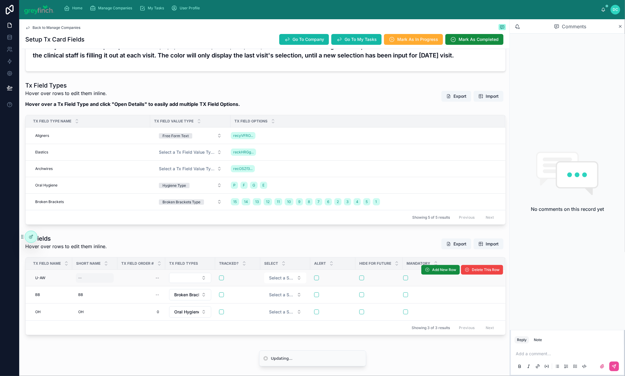
click at [104, 279] on div "--" at bounding box center [95, 278] width 38 height 10
click at [101, 275] on div "--" at bounding box center [95, 278] width 38 height 10
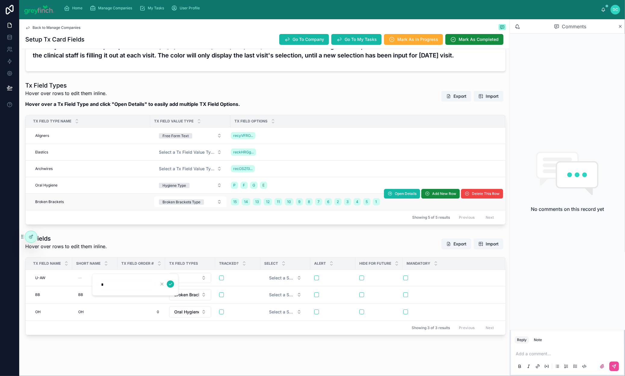
type input "****"
click at [173, 284] on icon "submit" at bounding box center [170, 284] width 5 height 5
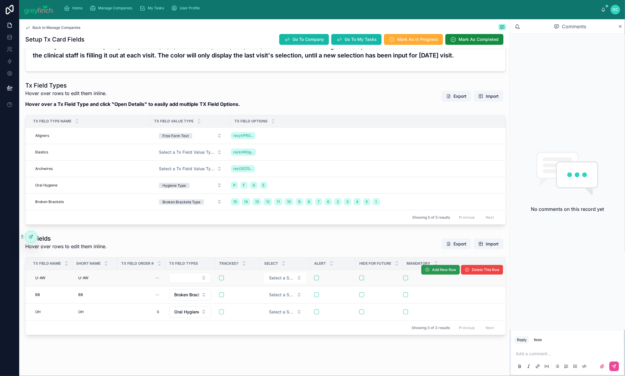
click at [432, 268] on span "Add New Row" at bounding box center [444, 270] width 24 height 5
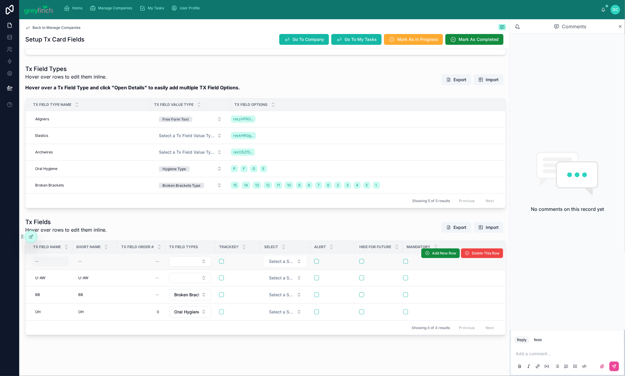
click at [56, 266] on div "--" at bounding box center [51, 262] width 36 height 10
type input "*"
click at [52, 266] on div "--" at bounding box center [51, 262] width 36 height 10
type input "****"
click at [122, 284] on button "submit" at bounding box center [117, 284] width 7 height 7
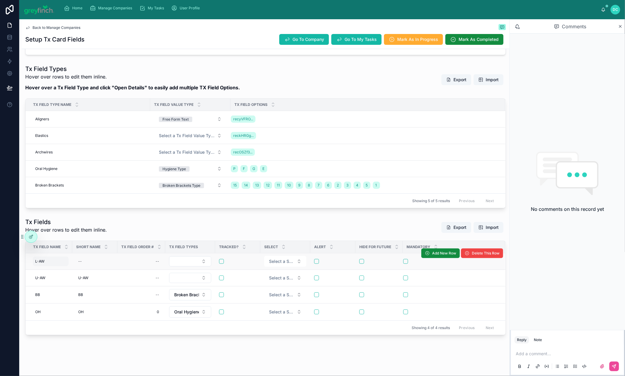
click at [45, 264] on span "L-AW" at bounding box center [39, 261] width 9 height 5
click at [101, 266] on div "--" at bounding box center [95, 262] width 38 height 10
type input "****"
click at [94, 266] on div "--" at bounding box center [95, 262] width 38 height 10
click at [173, 285] on icon "submit" at bounding box center [170, 284] width 5 height 5
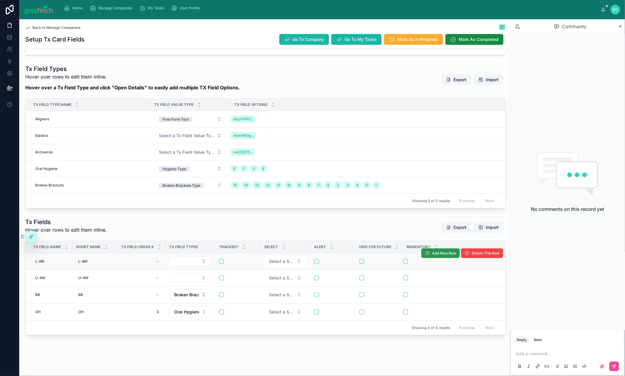
click at [432, 256] on span "Add New Row" at bounding box center [444, 253] width 24 height 5
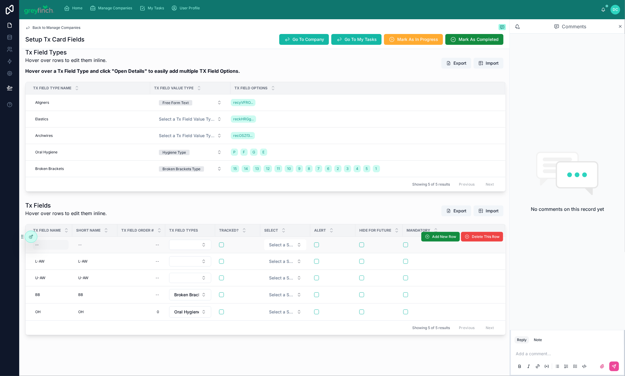
click at [53, 250] on div "--" at bounding box center [51, 245] width 36 height 10
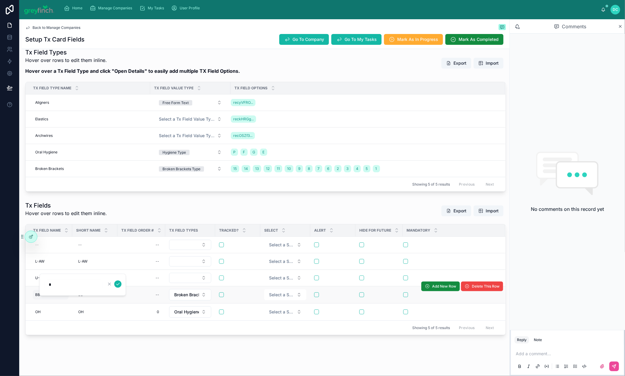
type input "****"
click at [139, 253] on td "--" at bounding box center [141, 245] width 48 height 17
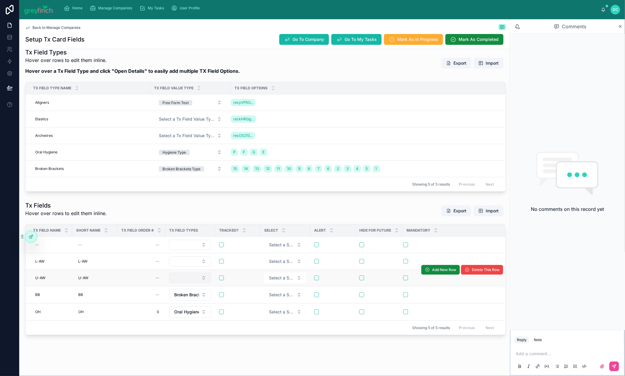
click at [211, 283] on button "Select Button" at bounding box center [190, 278] width 42 height 10
click at [222, 274] on div "Archwires" at bounding box center [221, 269] width 72 height 10
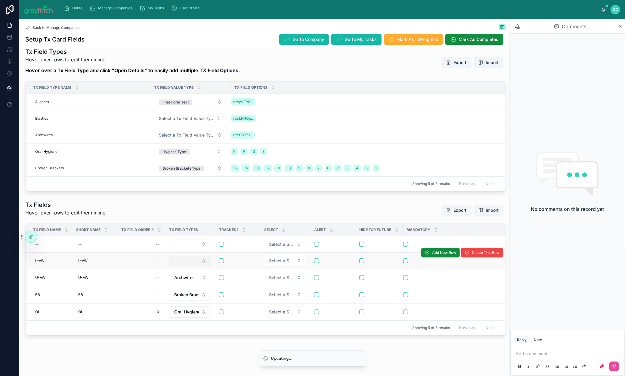
click at [211, 266] on button "Select Button" at bounding box center [190, 261] width 42 height 10
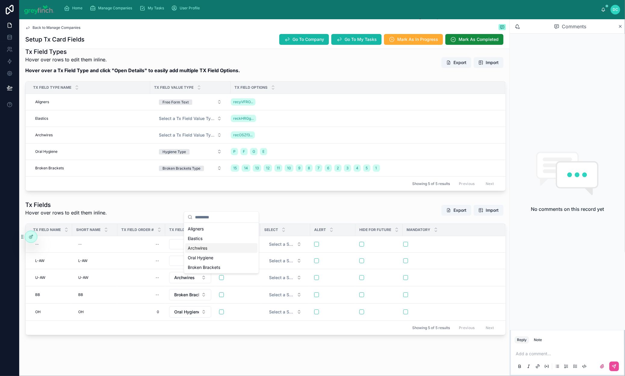
click at [222, 253] on div "Archwires" at bounding box center [221, 249] width 72 height 10
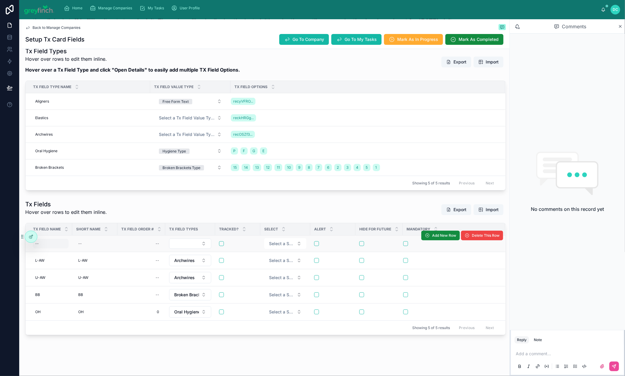
click at [61, 249] on div "--" at bounding box center [51, 244] width 36 height 10
click at [120, 285] on icon "submit" at bounding box center [118, 284] width 5 height 5
click at [113, 249] on div "--" at bounding box center [95, 244] width 38 height 10
type input "****"
click at [111, 249] on div "--" at bounding box center [95, 244] width 38 height 10
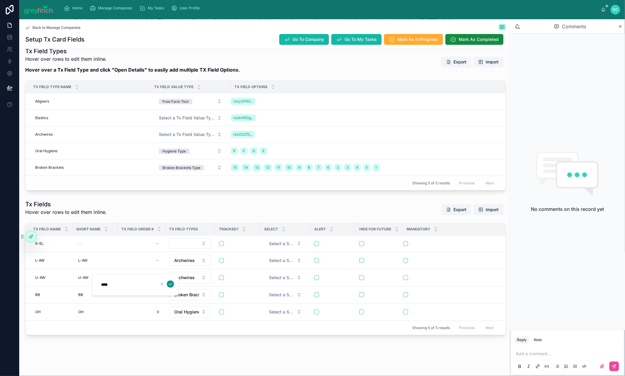
click at [173, 286] on icon "submit" at bounding box center [170, 284] width 5 height 5
click at [211, 249] on button "Select Button" at bounding box center [190, 244] width 42 height 10
click at [195, 281] on span "Archwires" at bounding box center [184, 278] width 20 height 6
click at [211, 249] on button "Select Button" at bounding box center [190, 244] width 42 height 10
click at [216, 316] on div "Elastics" at bounding box center [221, 311] width 72 height 10
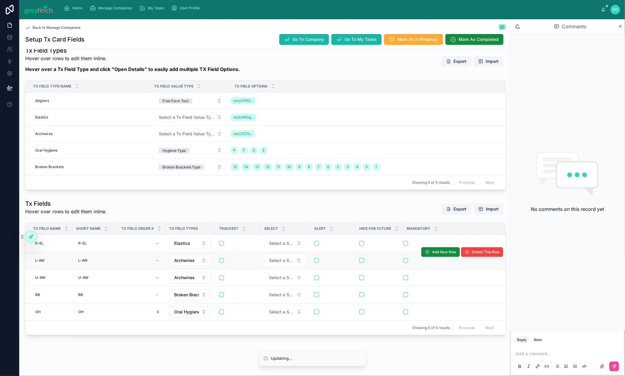
scroll to position [303, 0]
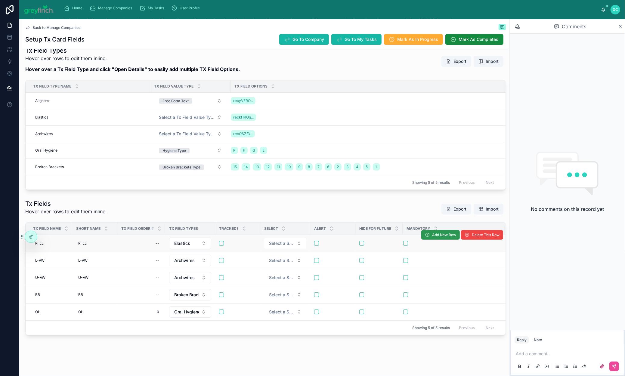
click at [432, 233] on span "Add New Row" at bounding box center [444, 235] width 24 height 5
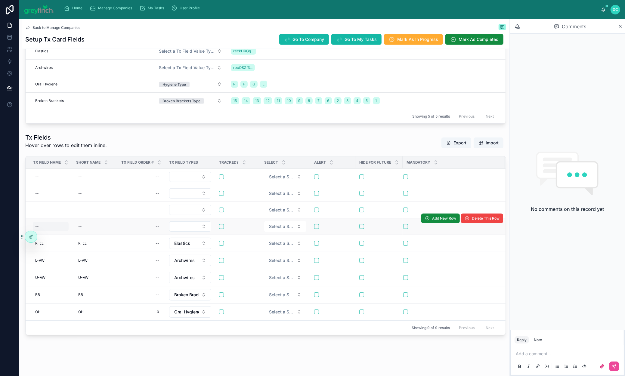
click at [55, 231] on div "--" at bounding box center [51, 227] width 36 height 10
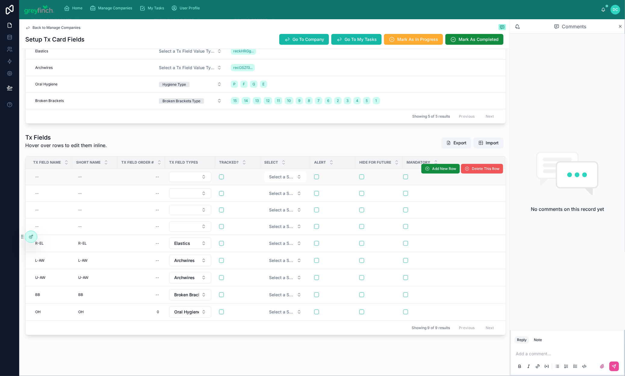
click at [472, 171] on span "Delete This Row" at bounding box center [486, 168] width 28 height 5
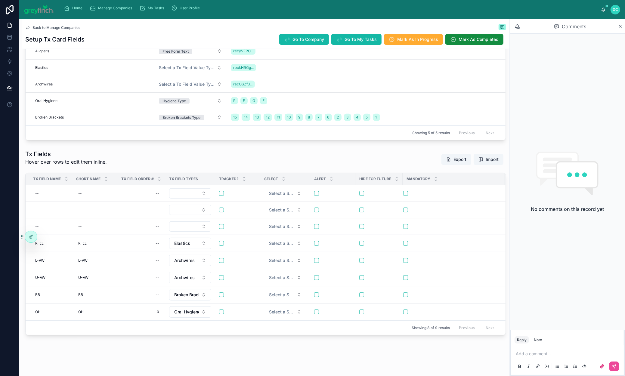
click at [0, 0] on span "Delete This Row" at bounding box center [0, 0] width 0 height 0
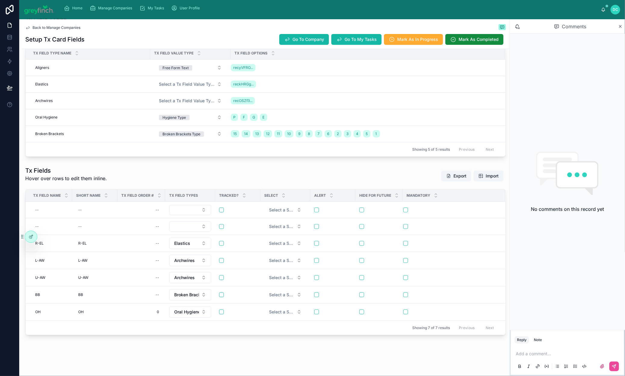
click at [0, 0] on span "Delete This Row" at bounding box center [0, 0] width 0 height 0
click at [53, 231] on div "--" at bounding box center [51, 227] width 36 height 10
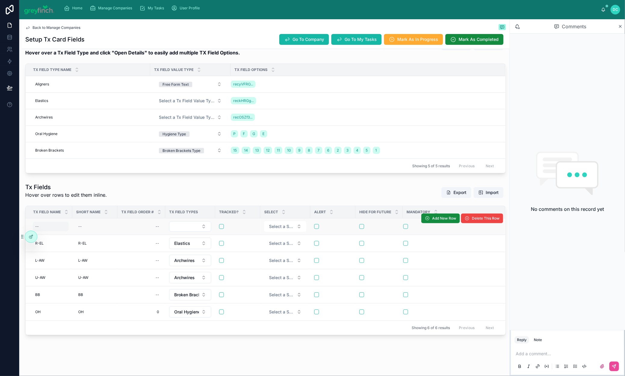
click at [65, 222] on div "--" at bounding box center [51, 227] width 36 height 10
type input "*"
click at [84, 208] on div "*" at bounding box center [82, 219] width 87 height 22
click at [54, 222] on div "--" at bounding box center [51, 227] width 36 height 10
type input "****"
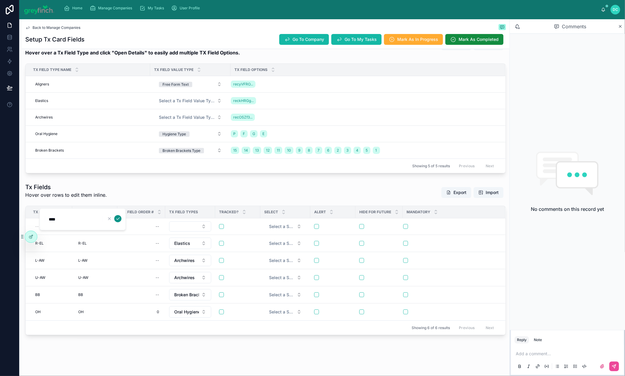
click at [120, 221] on icon "submit" at bounding box center [118, 218] width 5 height 5
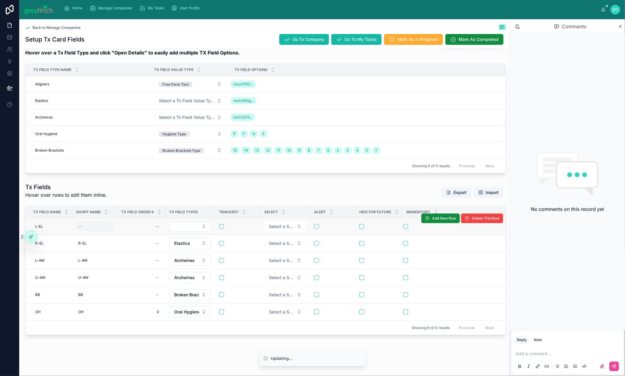
click at [102, 222] on div "--" at bounding box center [95, 227] width 38 height 10
type input "*"
click at [114, 222] on div "--" at bounding box center [95, 227] width 38 height 10
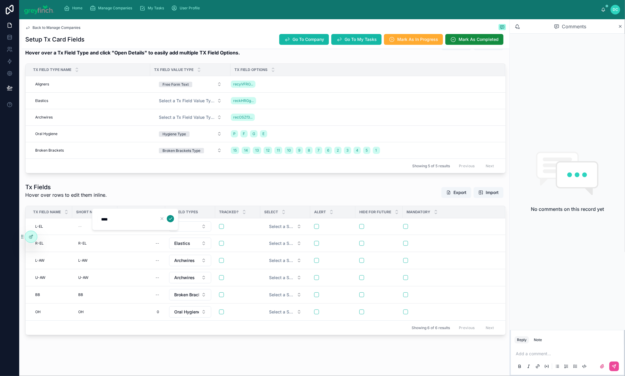
type input "****"
click at [173, 219] on icon "submit" at bounding box center [170, 218] width 5 height 5
click at [211, 222] on button "Select Button" at bounding box center [190, 227] width 42 height 10
click at [203, 249] on span "Elastics" at bounding box center [195, 246] width 15 height 6
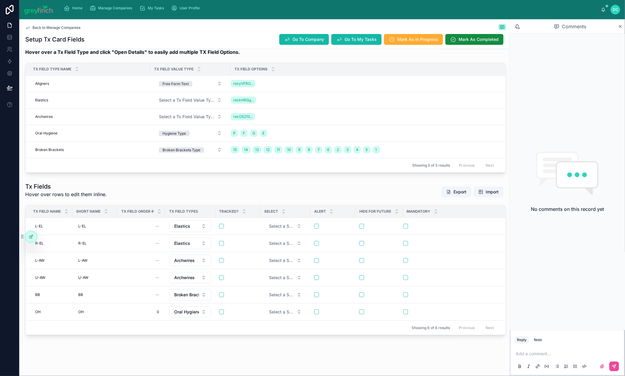
click at [218, 182] on div "Tx Fields Hover over rows to edit them inline. Export Import" at bounding box center [265, 191] width 481 height 19
click at [534, 338] on div "Note" at bounding box center [538, 340] width 8 height 5
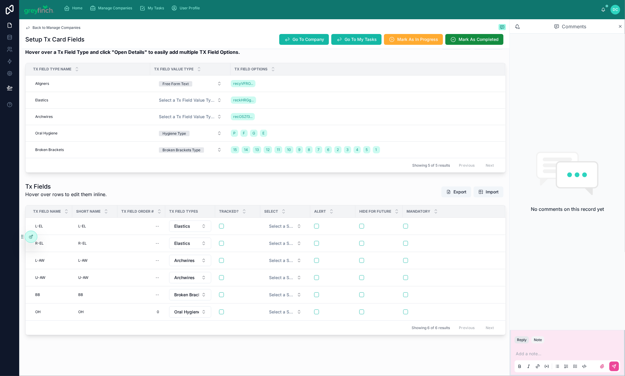
click at [515, 337] on button "Reply" at bounding box center [522, 340] width 14 height 7
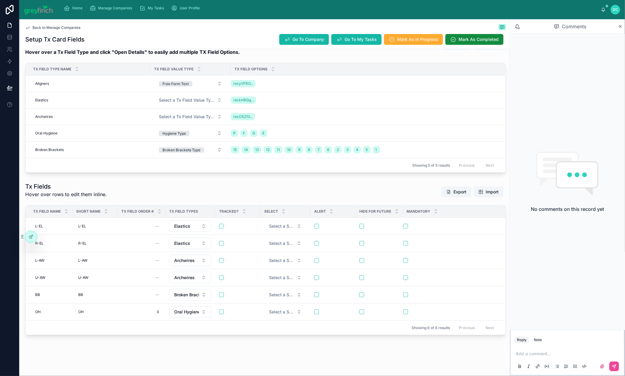
scroll to position [222, 0]
click at [516, 351] on p at bounding box center [569, 354] width 106 height 6
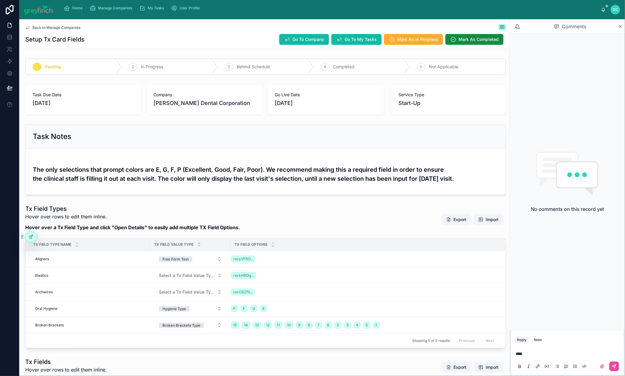
click at [187, 107] on span "[PERSON_NAME] Dental Corporation" at bounding box center [202, 103] width 97 height 8
copy span "Banankhah"
click at [545, 353] on p "***" at bounding box center [569, 354] width 106 height 6
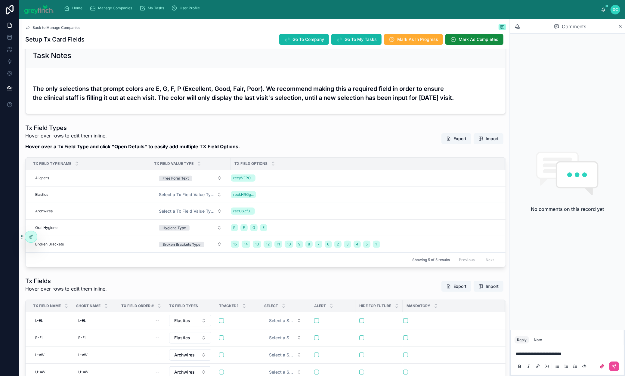
scroll to position [164, 0]
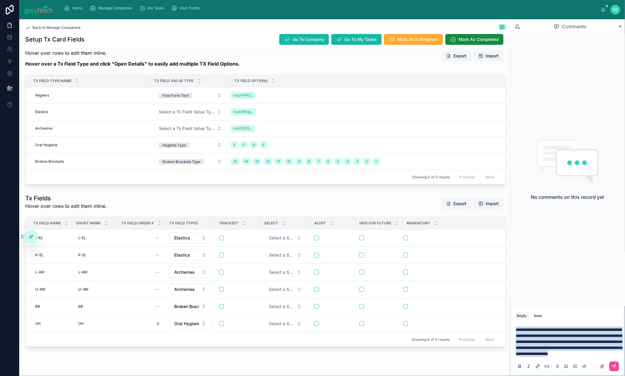
copy span "**********"
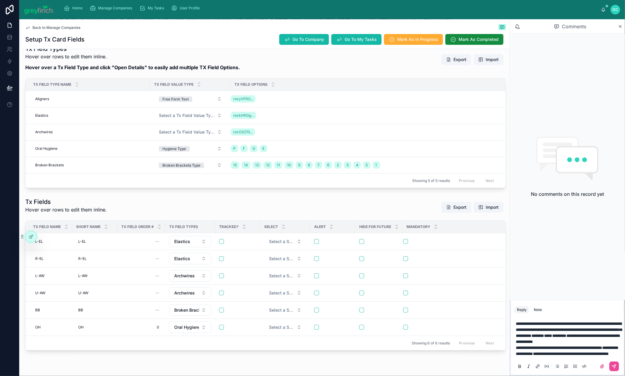
click at [516, 322] on span "**********" at bounding box center [569, 330] width 106 height 16
click at [529, 322] on span "**********" at bounding box center [569, 330] width 106 height 16
click at [516, 322] on span "**********" at bounding box center [569, 330] width 106 height 16
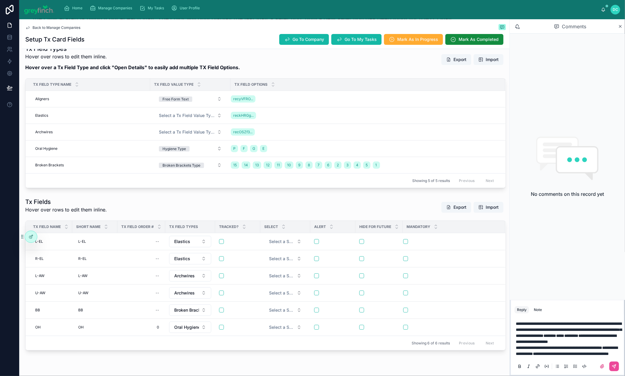
click at [516, 322] on span "**********" at bounding box center [569, 330] width 106 height 16
click at [517, 322] on span "**********" at bounding box center [569, 330] width 106 height 16
click at [516, 322] on span "**********" at bounding box center [569, 330] width 106 height 16
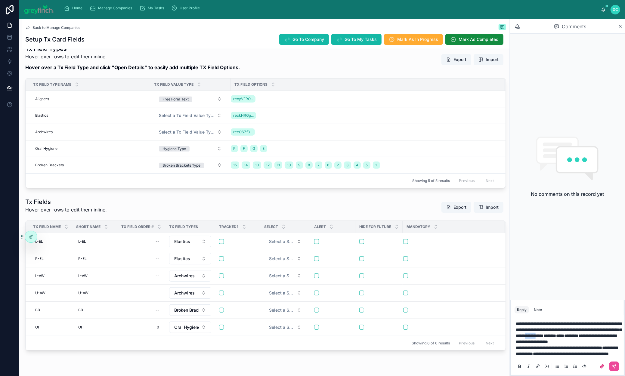
click at [516, 322] on span "**********" at bounding box center [569, 330] width 106 height 16
click at [582, 327] on p "**********" at bounding box center [569, 333] width 106 height 24
click at [519, 346] on span "**********" at bounding box center [559, 348] width 86 height 4
click at [546, 346] on span "**********" at bounding box center [554, 348] width 76 height 4
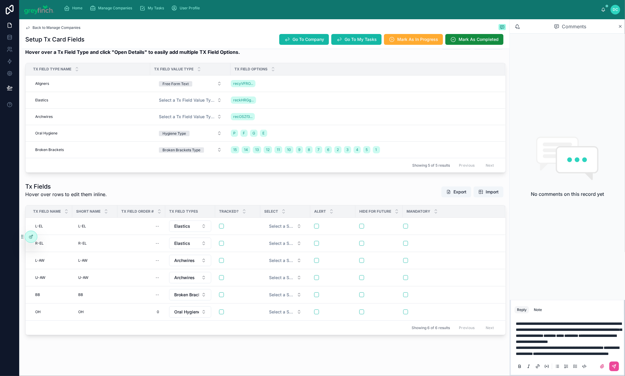
scroll to position [181, 0]
click at [516, 346] on strong "**********" at bounding box center [567, 351] width 103 height 10
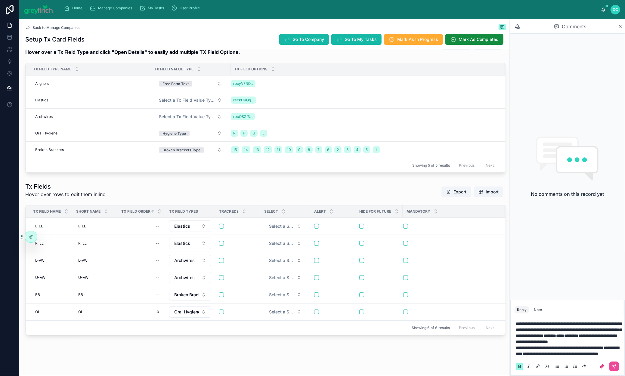
click at [527, 346] on strong "**********" at bounding box center [567, 351] width 103 height 10
click at [612, 364] on icon at bounding box center [614, 366] width 5 height 5
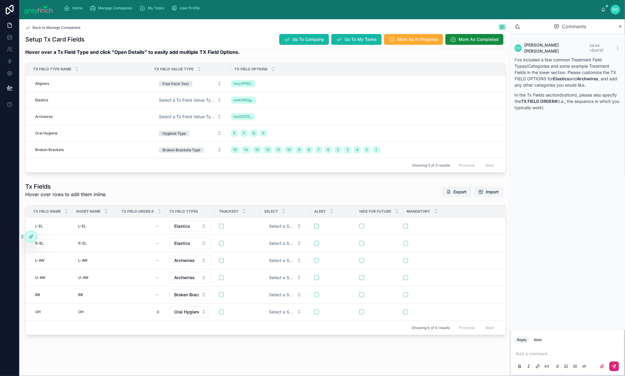
click at [80, 30] on span "Back to Manage Companies" at bounding box center [57, 27] width 48 height 5
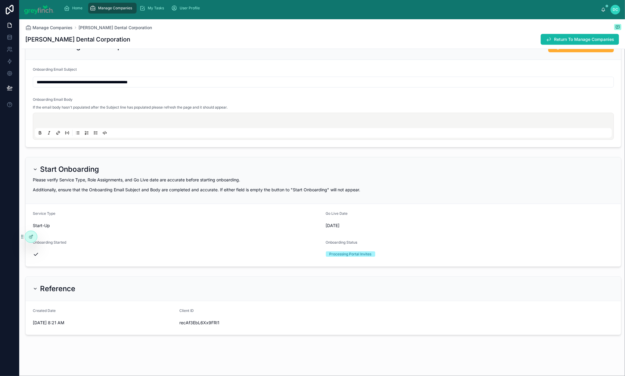
scroll to position [357, 0]
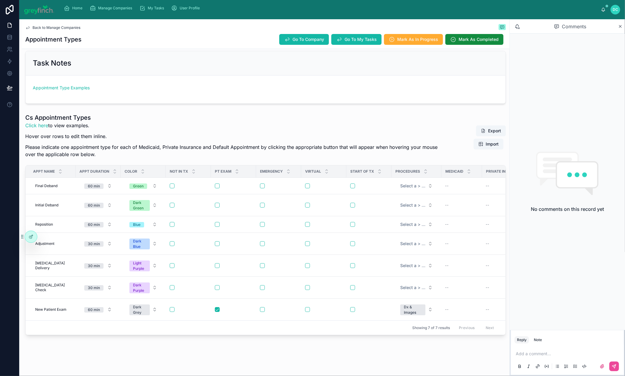
click at [52, 30] on span "Back to Manage Companies" at bounding box center [57, 27] width 48 height 5
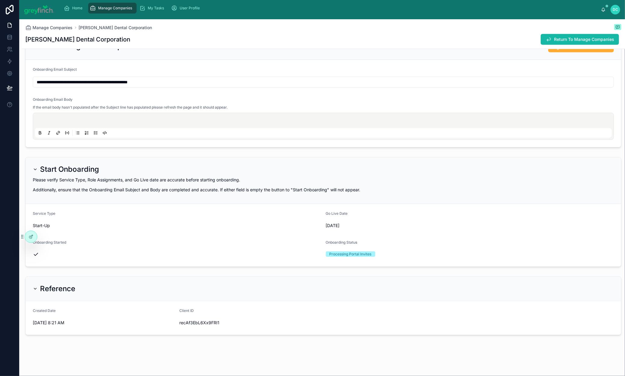
scroll to position [423, 0]
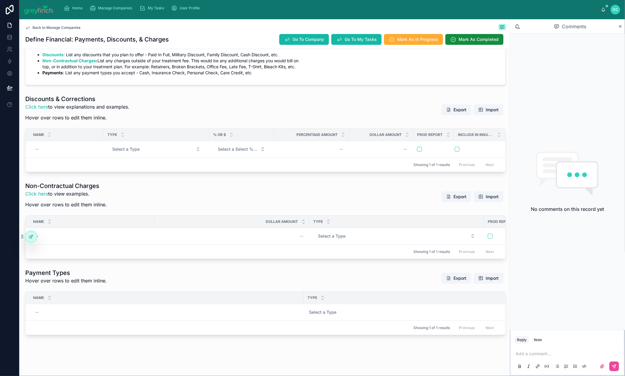
scroll to position [258, 0]
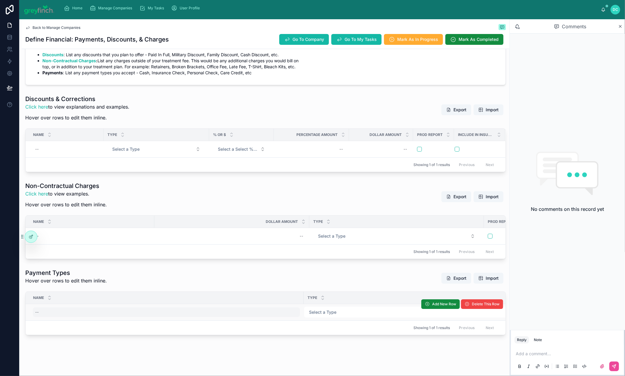
click at [56, 308] on div "--" at bounding box center [166, 313] width 267 height 10
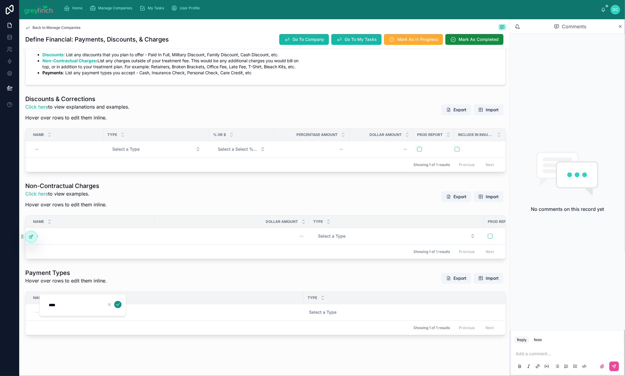
type input "****"
click at [120, 306] on icon "submit" at bounding box center [117, 305] width 3 height 2
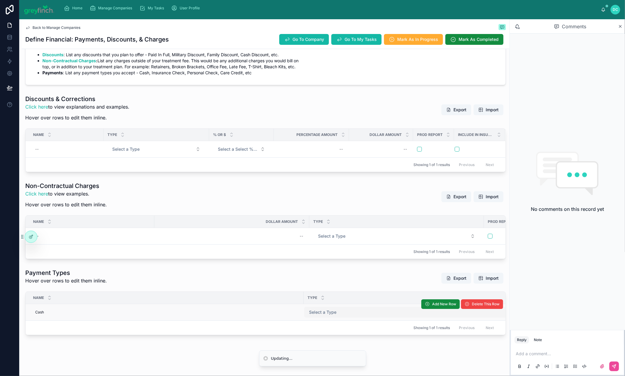
click at [318, 309] on span "Select a Type" at bounding box center [322, 312] width 27 height 6
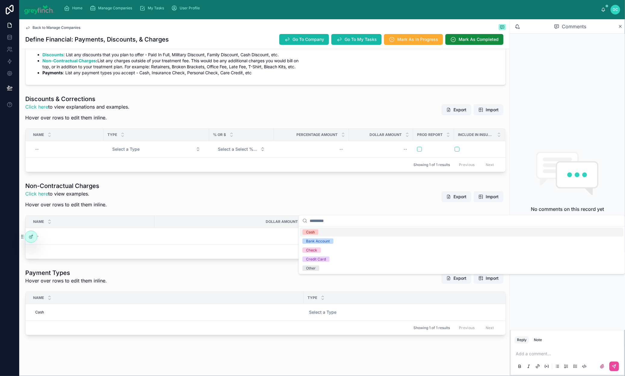
click at [311, 235] on div "Cash" at bounding box center [310, 232] width 9 height 5
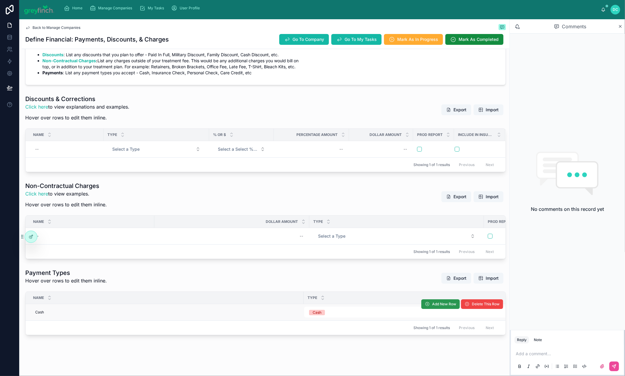
click at [432, 302] on span "Add New Row" at bounding box center [444, 304] width 24 height 5
click at [421, 303] on span "Add New Row" at bounding box center [440, 305] width 39 height 5
click at [432, 302] on span "Add New Row" at bounding box center [444, 304] width 24 height 5
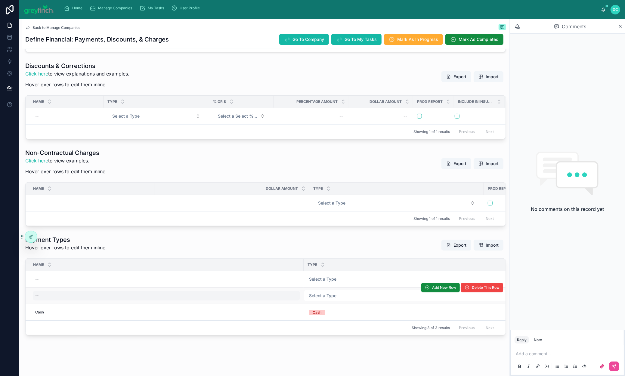
click at [88, 301] on div "--" at bounding box center [166, 296] width 267 height 10
type input "**********"
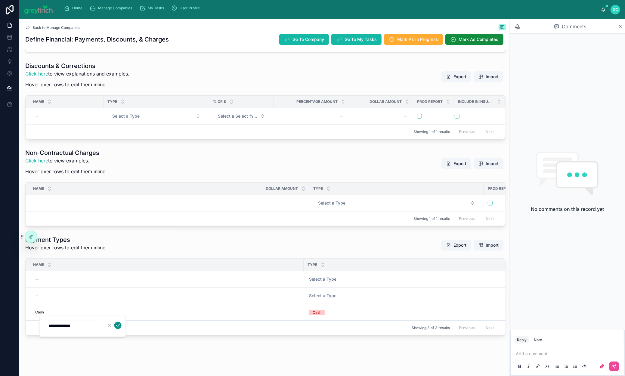
click at [120, 327] on icon "submit" at bounding box center [118, 325] width 5 height 5
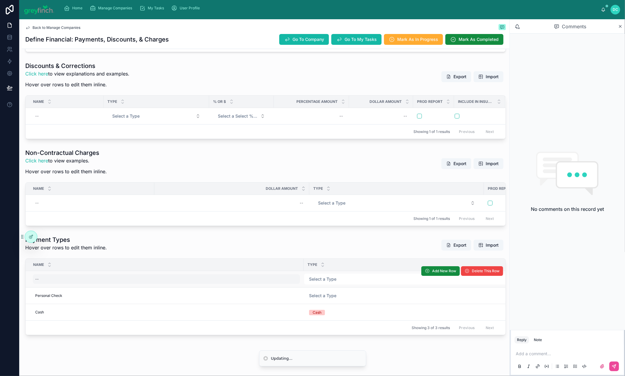
click at [49, 284] on div "--" at bounding box center [166, 280] width 267 height 10
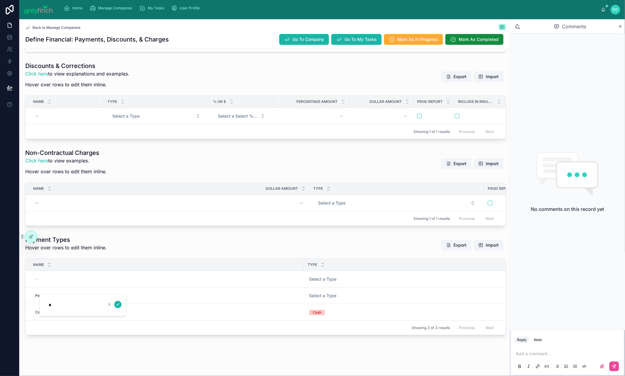
type input "**********"
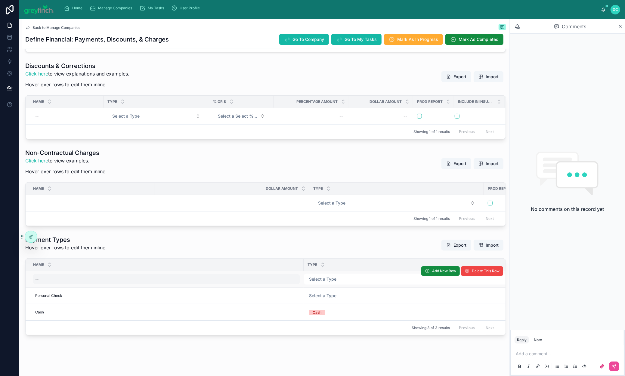
click at [88, 284] on div "--" at bounding box center [166, 280] width 267 height 10
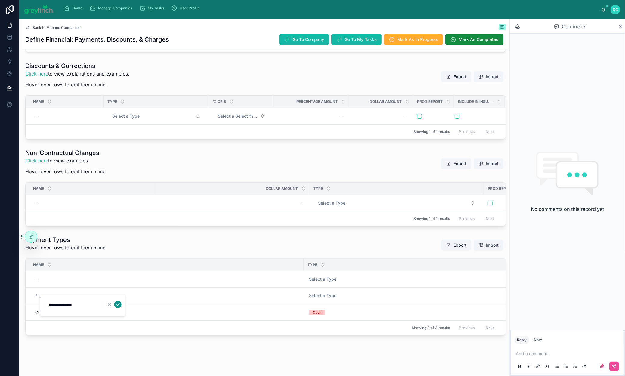
click at [120, 306] on icon "submit" at bounding box center [117, 305] width 3 height 2
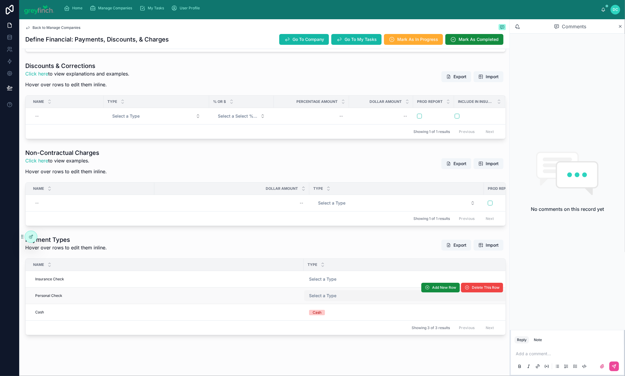
click at [337, 299] on span "Select a Type" at bounding box center [322, 296] width 27 height 6
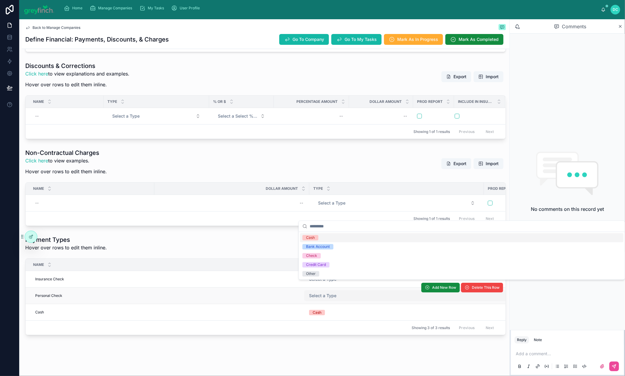
scroll to position [273, 0]
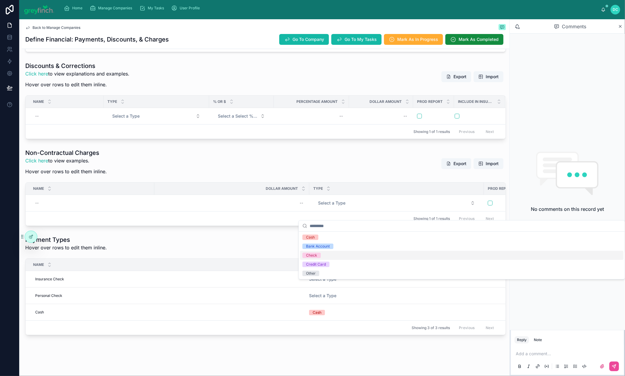
click at [327, 260] on div "Check" at bounding box center [462, 255] width 324 height 9
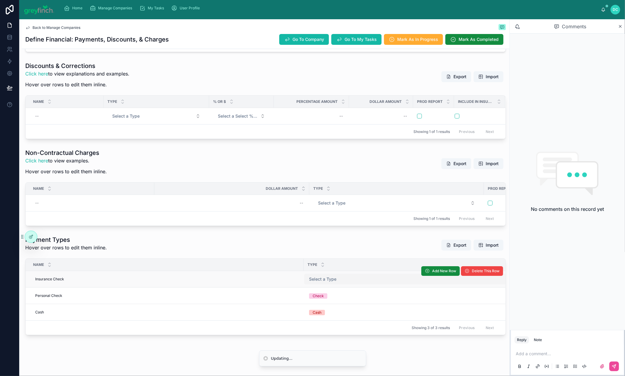
click at [337, 282] on span "Select a Type" at bounding box center [322, 279] width 27 height 6
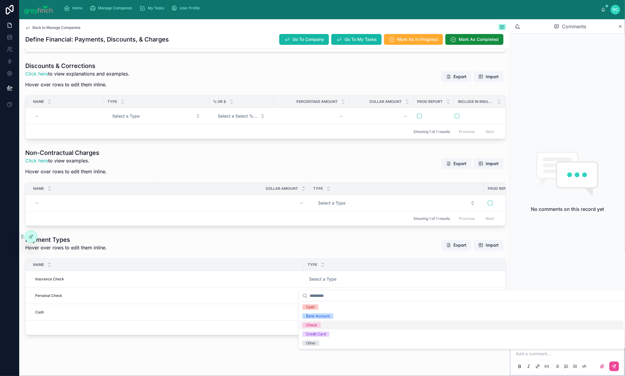
click at [328, 330] on div "Check" at bounding box center [462, 325] width 324 height 9
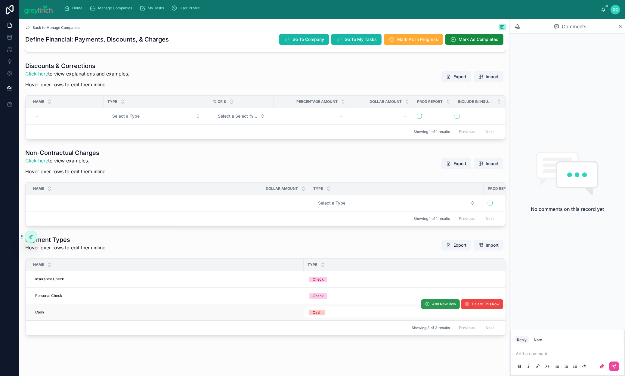
click at [432, 307] on span "Add New Row" at bounding box center [444, 304] width 24 height 5
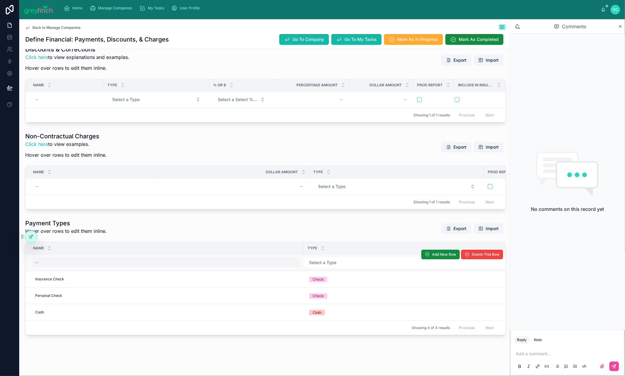
click at [67, 268] on div "--" at bounding box center [166, 263] width 267 height 10
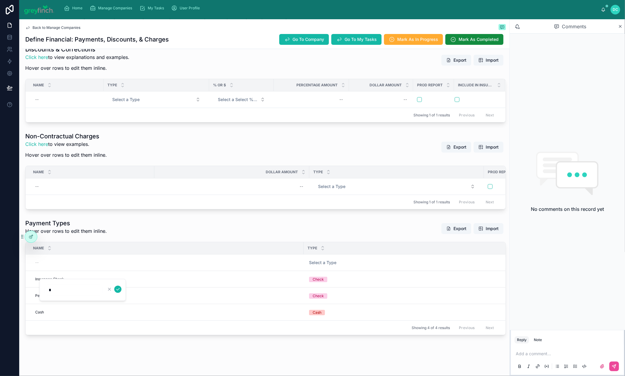
type input "*********"
click at [120, 292] on icon "submit" at bounding box center [118, 289] width 5 height 5
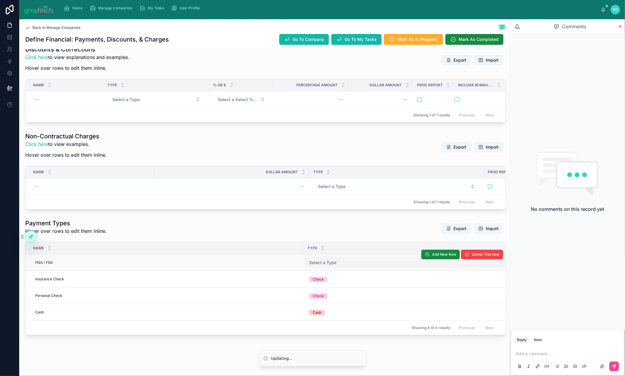
click at [328, 266] on span "Select a Type" at bounding box center [322, 263] width 27 height 6
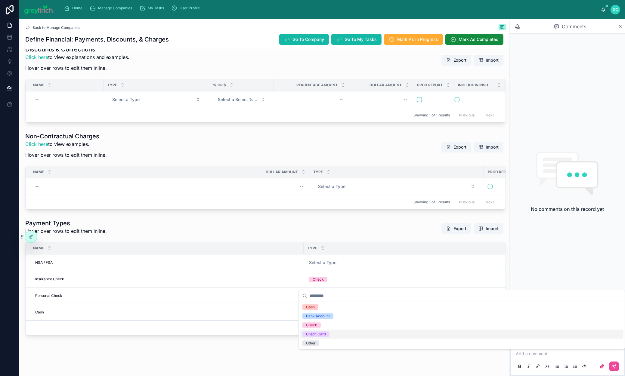
click at [324, 337] on div "Credit Card" at bounding box center [316, 334] width 20 height 5
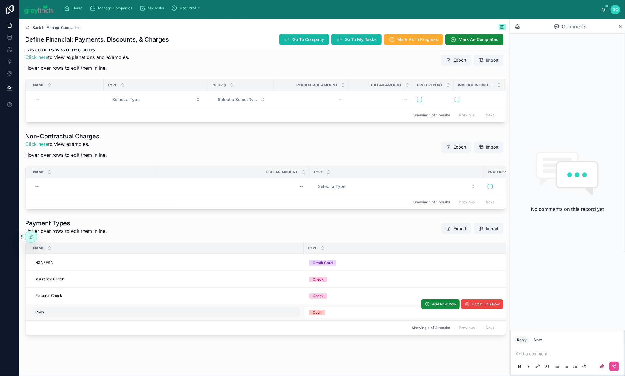
scroll to position [320, 0]
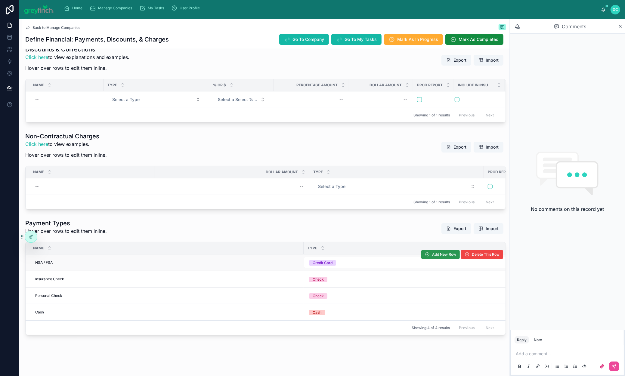
click at [432, 252] on span "Add New Row" at bounding box center [444, 254] width 24 height 5
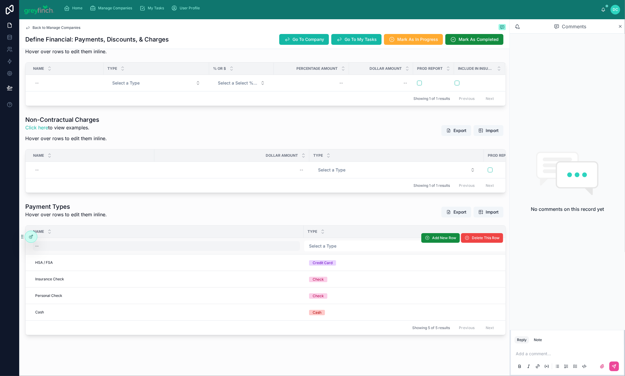
click at [177, 241] on div "--" at bounding box center [166, 246] width 267 height 10
type input "*"
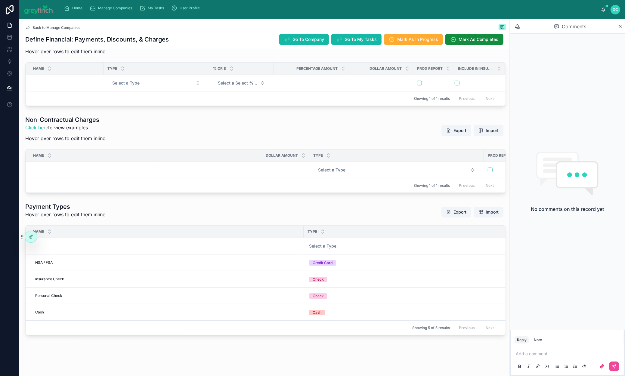
scroll to position [0, 16]
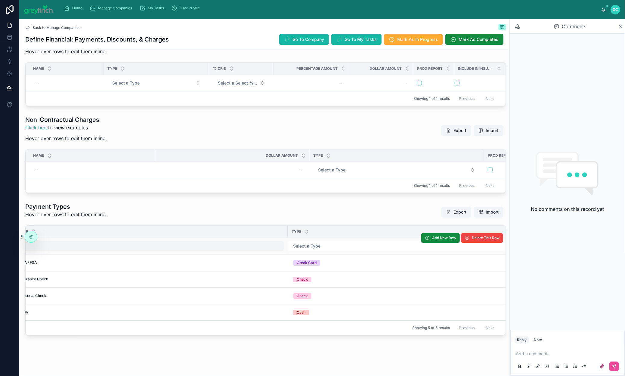
click at [174, 241] on div "--" at bounding box center [150, 246] width 267 height 10
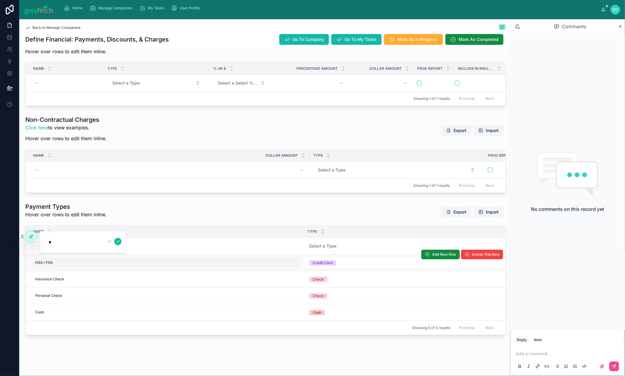
type input "**********"
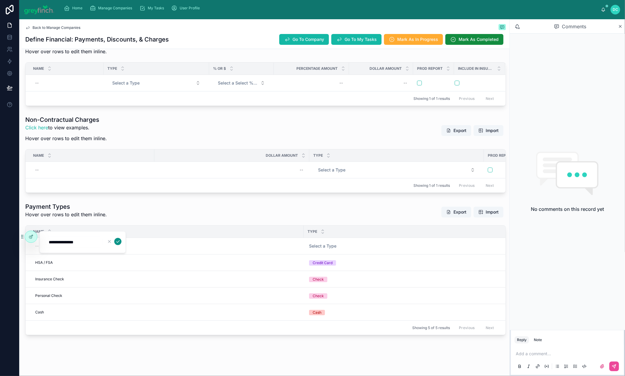
click at [120, 244] on icon "submit" at bounding box center [118, 241] width 5 height 5
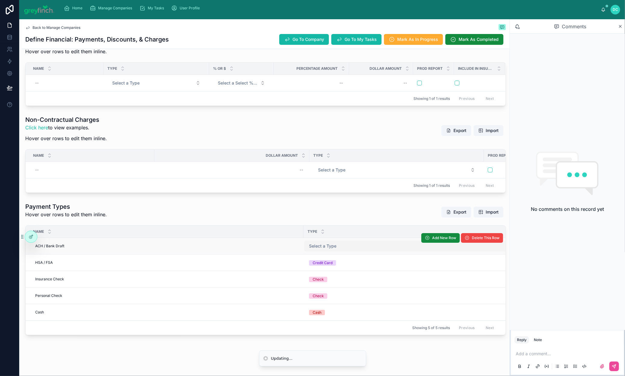
click at [337, 243] on span "Select a Type" at bounding box center [322, 246] width 27 height 6
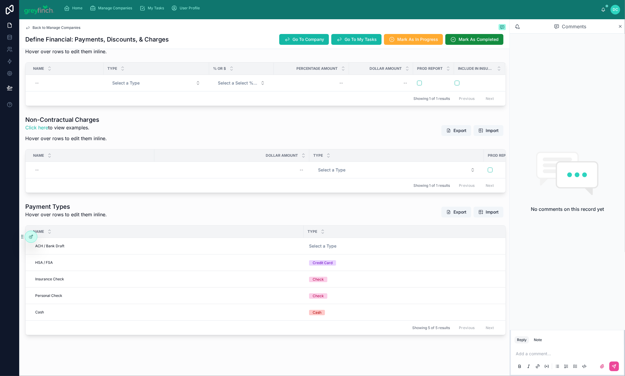
click at [337, 243] on span "Select a Type" at bounding box center [322, 246] width 27 height 6
click at [330, 271] on div "Bank Account" at bounding box center [318, 268] width 24 height 5
click at [432, 236] on span "Add New Row" at bounding box center [444, 238] width 24 height 5
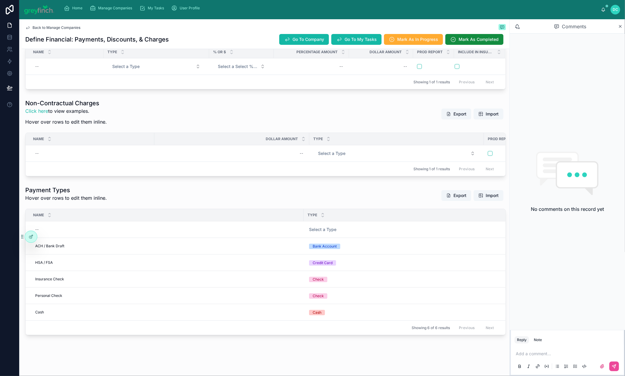
click at [177, 234] on div "--" at bounding box center [166, 230] width 267 height 10
type input "**********"
click at [120, 244] on icon "submit" at bounding box center [118, 241] width 5 height 5
click at [328, 233] on span "Select a Type" at bounding box center [322, 230] width 27 height 6
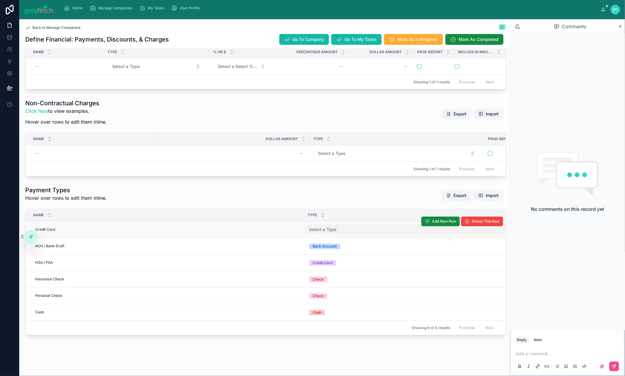
click at [337, 233] on span "Select a Type" at bounding box center [322, 230] width 27 height 6
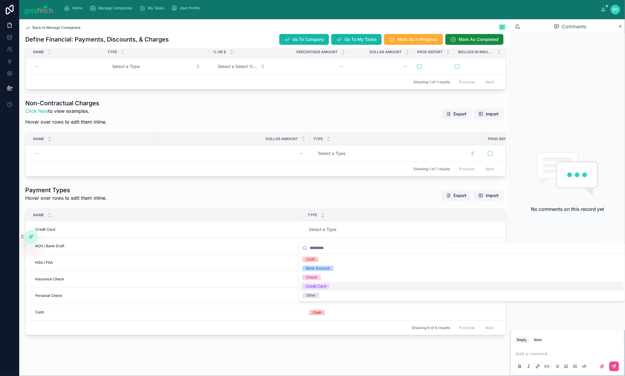
click at [326, 289] on div "Credit Card" at bounding box center [316, 286] width 20 height 5
click at [621, 29] on icon at bounding box center [620, 26] width 5 height 5
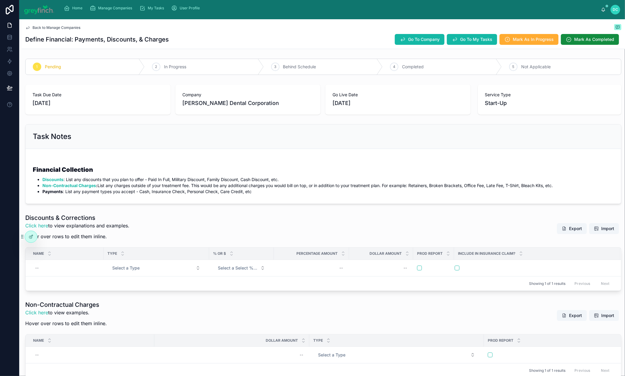
click at [73, 30] on span "Back to Manage Companies" at bounding box center [57, 27] width 48 height 5
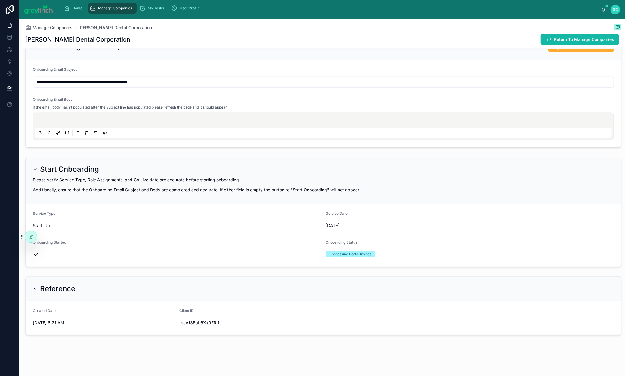
scroll to position [2901, 0]
